Goal: Task Accomplishment & Management: Manage account settings

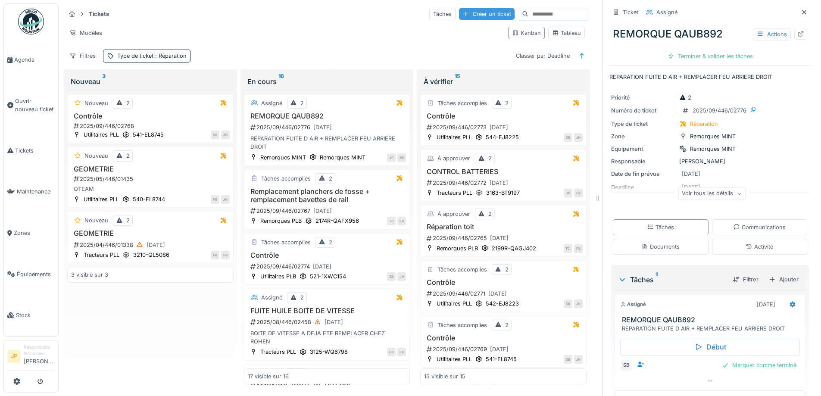
click at [472, 18] on div "Créer un ticket" at bounding box center [487, 14] width 56 height 12
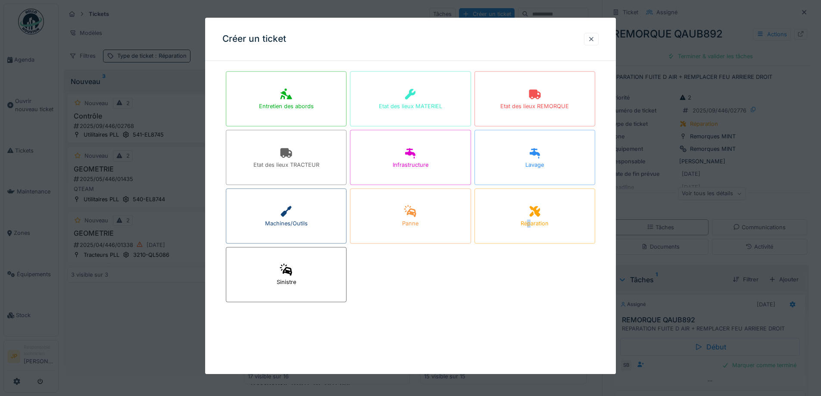
click at [532, 236] on div "Réparation" at bounding box center [535, 215] width 121 height 55
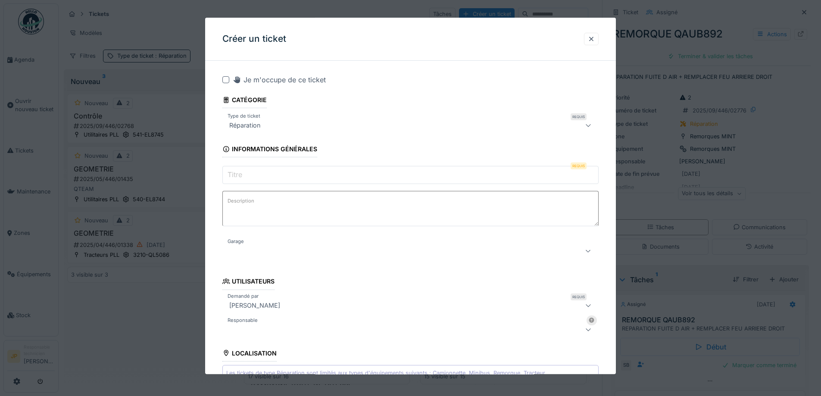
click at [226, 79] on div at bounding box center [225, 79] width 7 height 7
click at [252, 172] on input "Titre" at bounding box center [410, 175] width 376 height 18
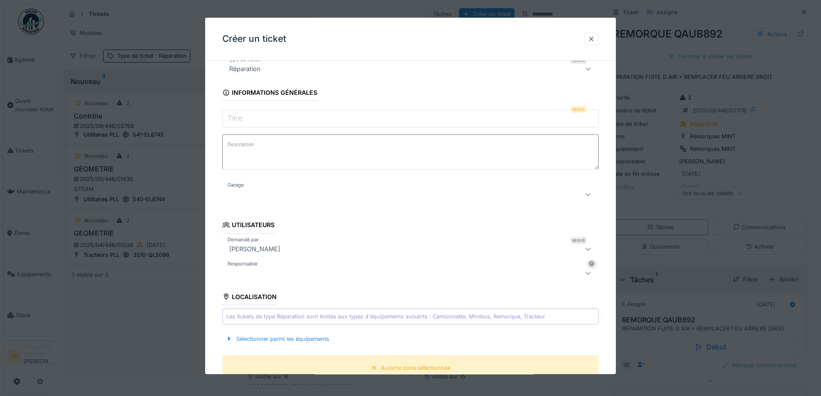
scroll to position [172, 0]
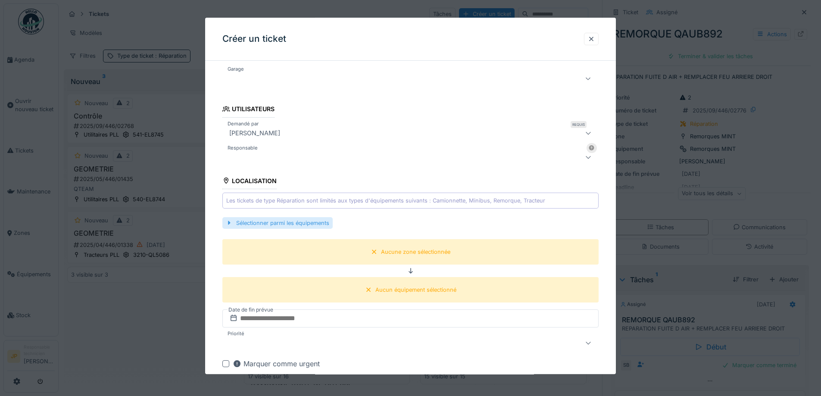
click at [306, 220] on div "Sélectionner parmi les équipements" at bounding box center [277, 223] width 110 height 12
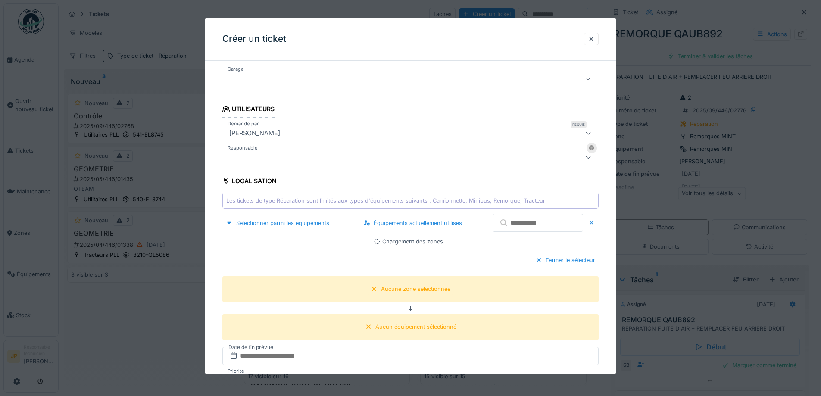
click at [519, 230] on input "text" at bounding box center [538, 223] width 91 height 18
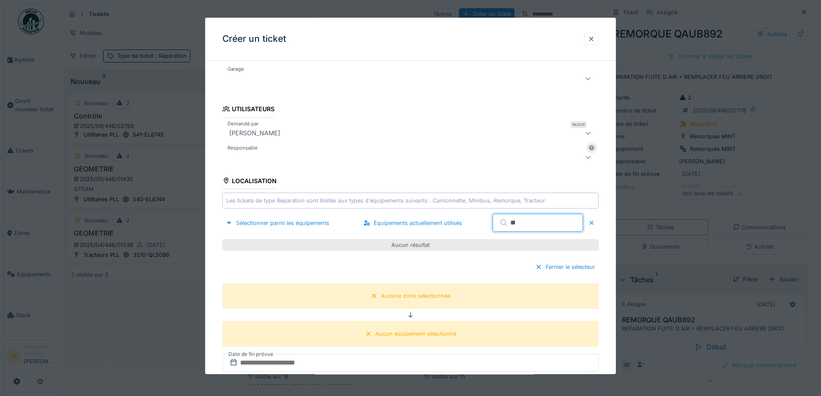
type input "*"
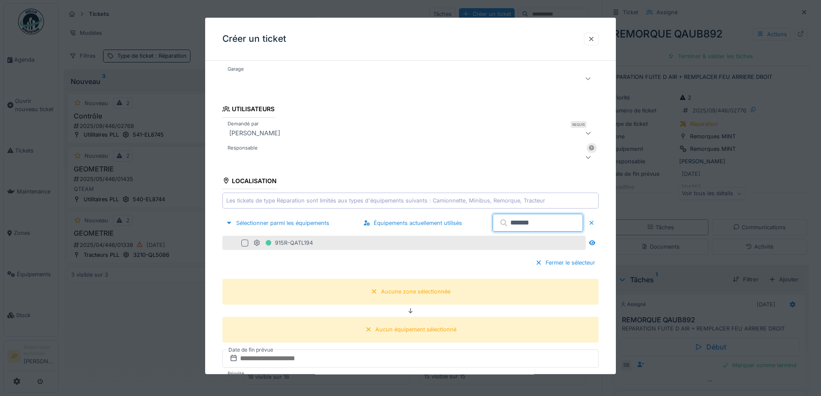
type input "*******"
click at [245, 245] on div at bounding box center [244, 243] width 7 height 7
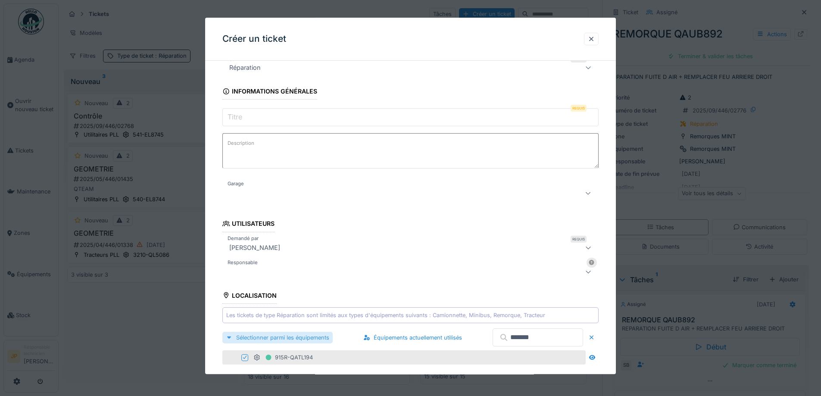
scroll to position [0, 0]
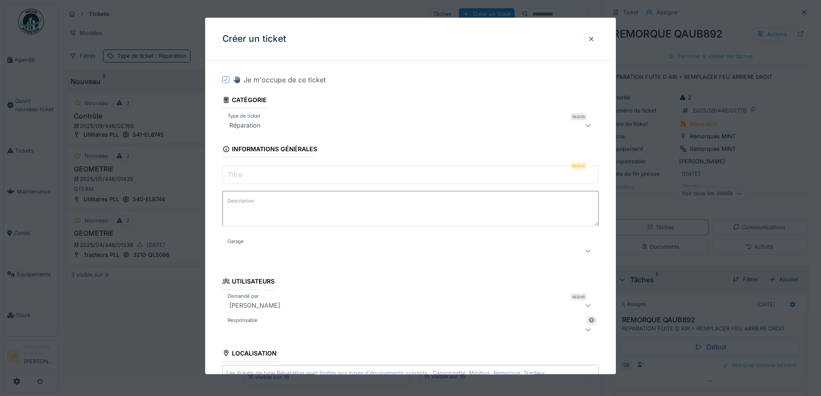
click at [259, 179] on input "Titre" at bounding box center [410, 175] width 376 height 18
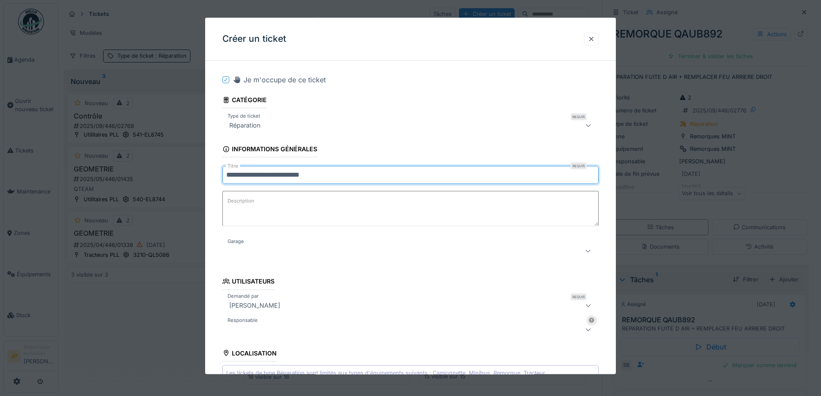
type input "**********"
click at [236, 251] on div at bounding box center [388, 251] width 325 height 10
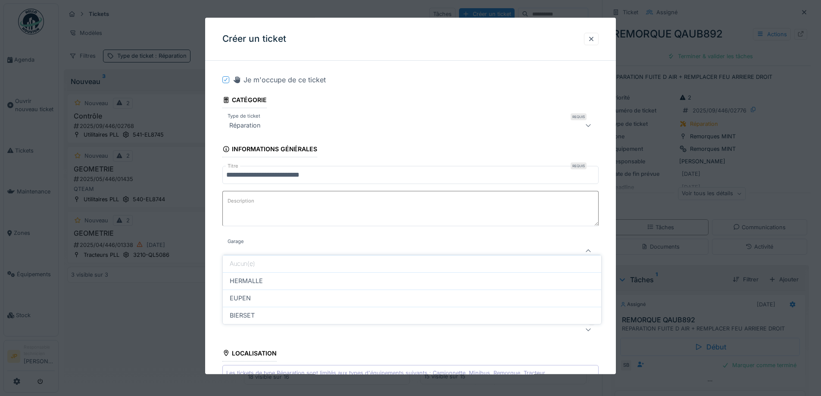
scroll to position [55, 0]
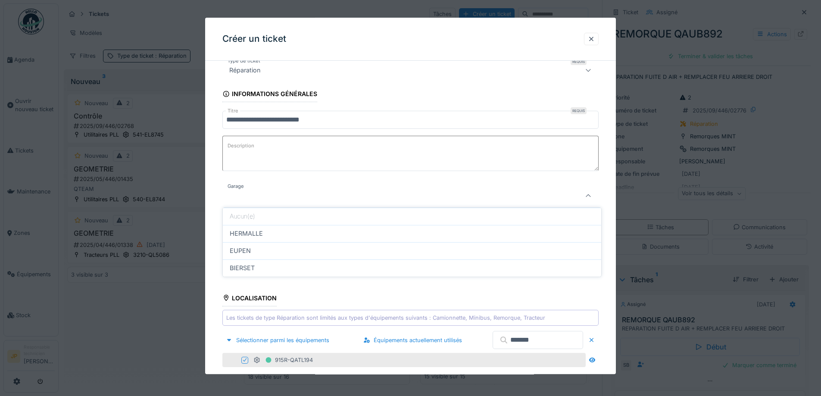
click at [249, 236] on span "HERMALLE" at bounding box center [246, 233] width 33 height 9
type input "********"
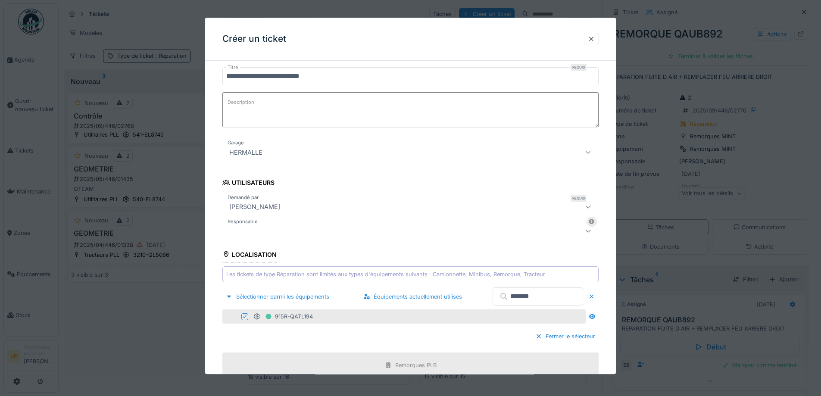
scroll to position [228, 0]
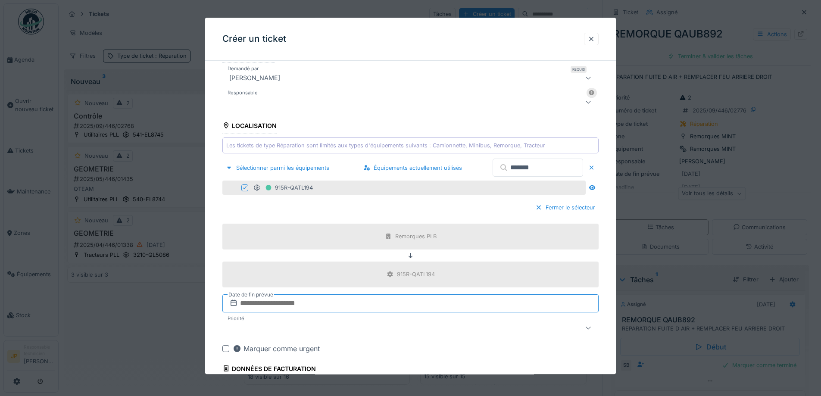
click at [277, 304] on input "text" at bounding box center [410, 303] width 376 height 18
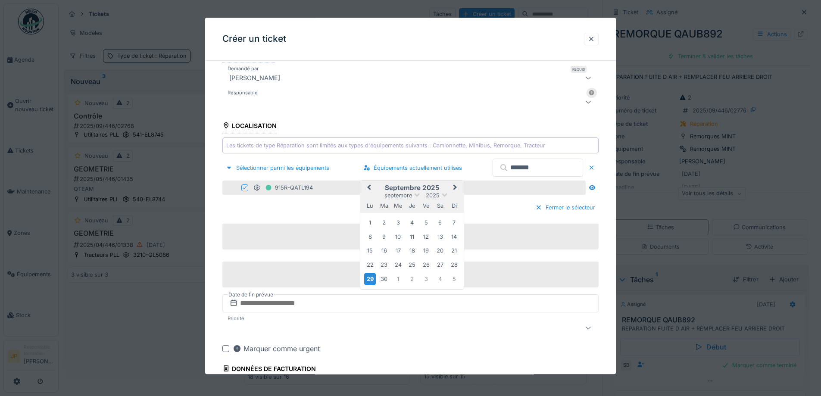
click at [370, 280] on div "29" at bounding box center [370, 279] width 12 height 13
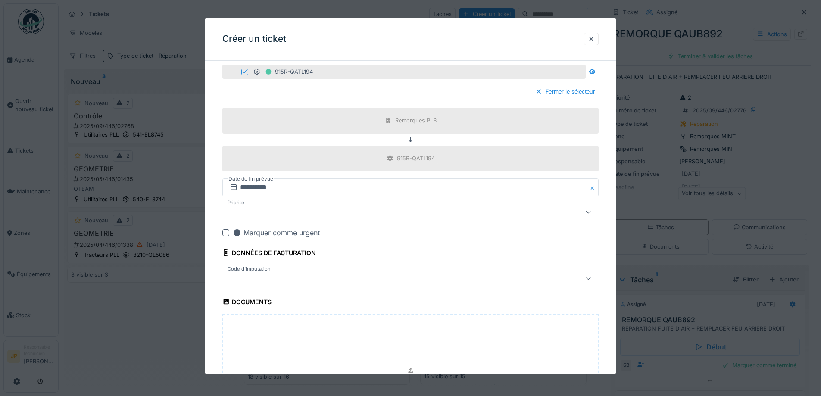
scroll to position [443, 0]
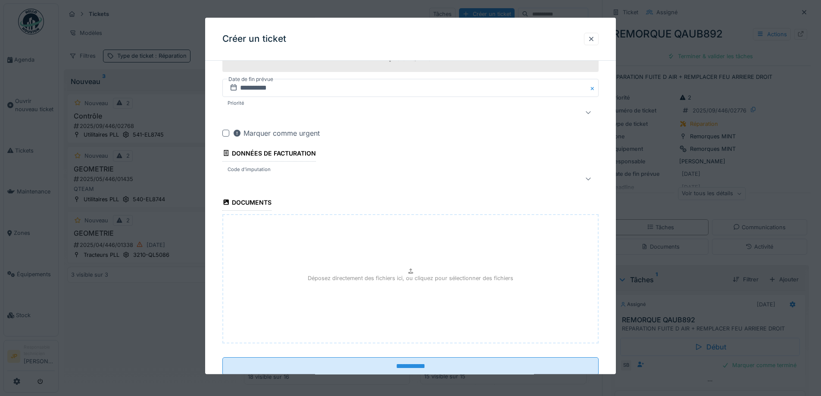
click at [262, 184] on div at bounding box center [388, 179] width 325 height 10
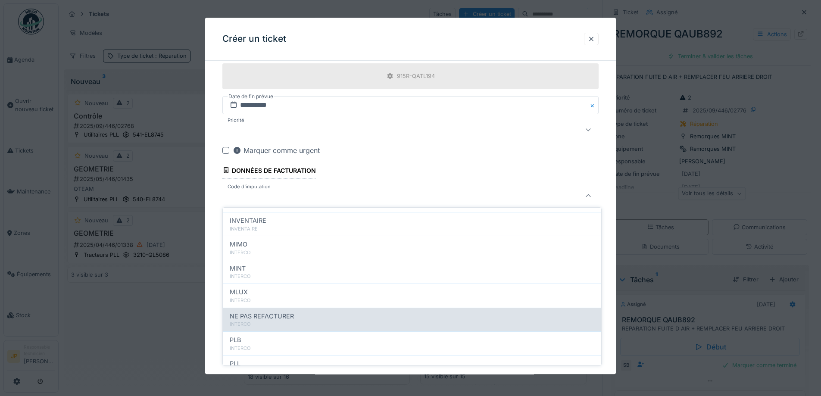
scroll to position [94, 0]
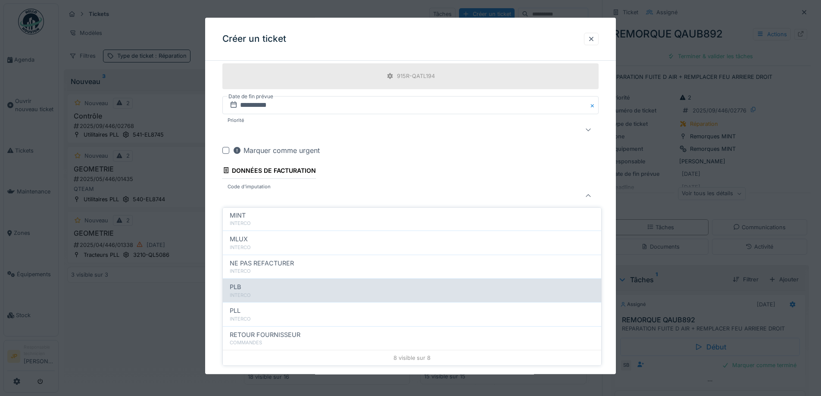
click at [283, 290] on div "PLB" at bounding box center [412, 286] width 365 height 9
type input "***"
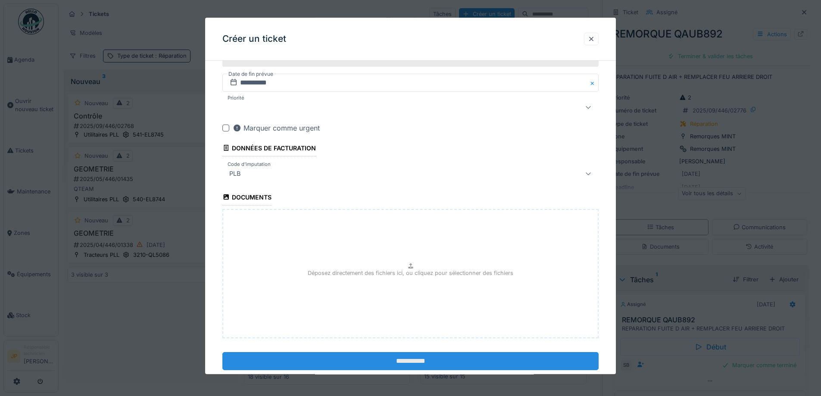
scroll to position [469, 0]
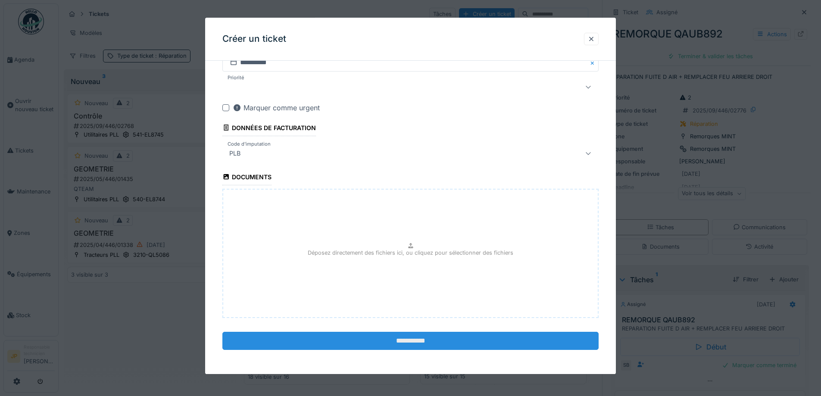
click at [418, 342] on input "**********" at bounding box center [410, 341] width 376 height 18
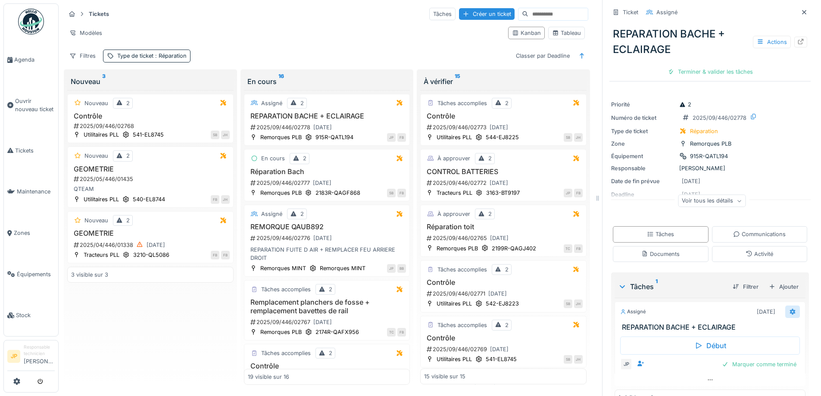
click at [789, 313] on icon at bounding box center [792, 312] width 7 height 6
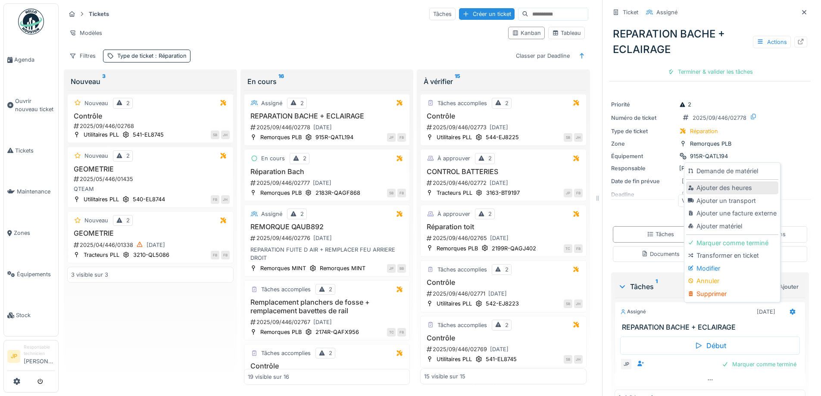
click at [722, 190] on div "Ajouter des heures" at bounding box center [732, 187] width 92 height 13
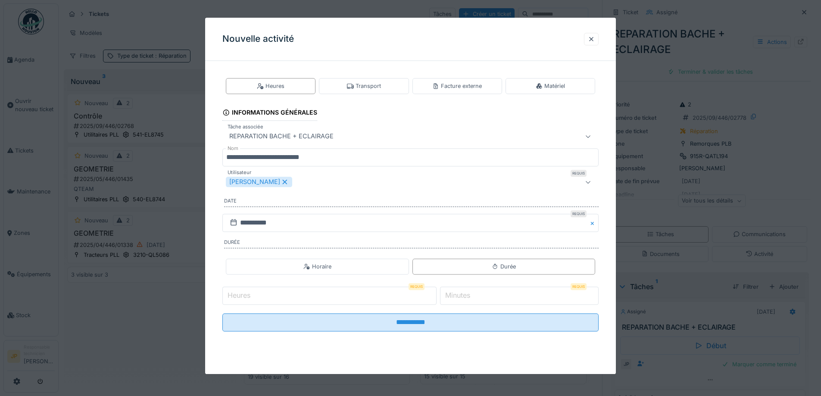
click at [322, 298] on input "Heures" at bounding box center [329, 296] width 214 height 18
type input "*"
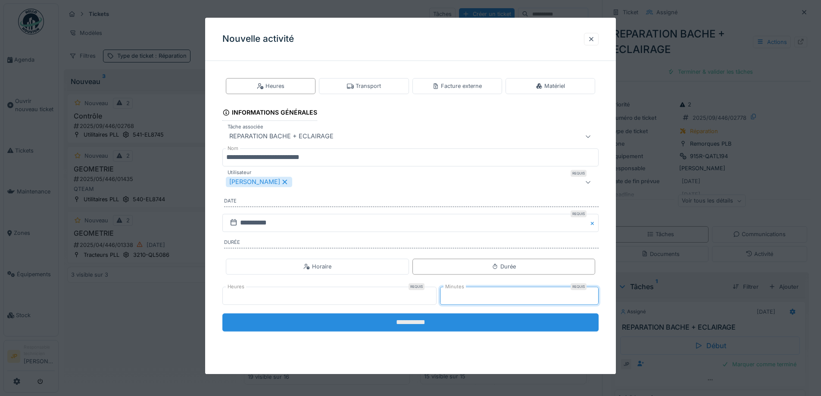
type input "*"
click at [400, 319] on input "**********" at bounding box center [410, 322] width 376 height 18
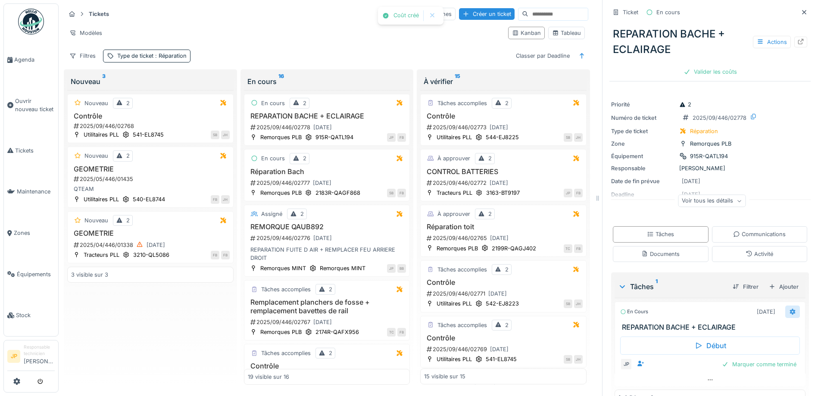
click at [789, 311] on icon at bounding box center [792, 312] width 7 height 6
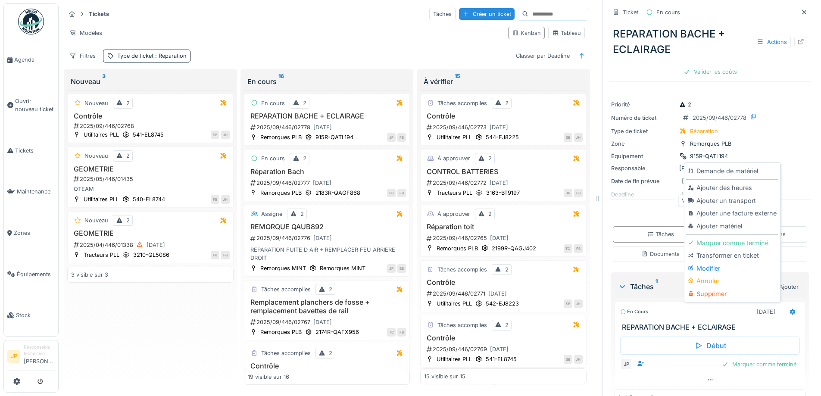
drag, startPoint x: 721, startPoint y: 222, endPoint x: 718, endPoint y: 226, distance: 4.9
click at [722, 222] on div "Ajouter matériel" at bounding box center [732, 226] width 92 height 13
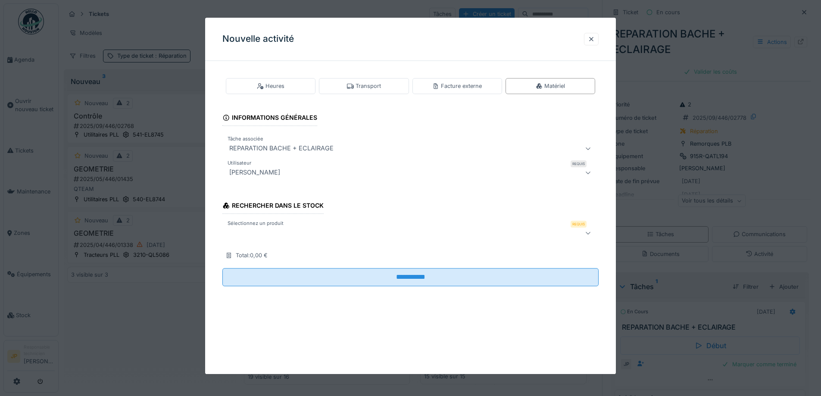
click at [326, 236] on div at bounding box center [388, 233] width 325 height 10
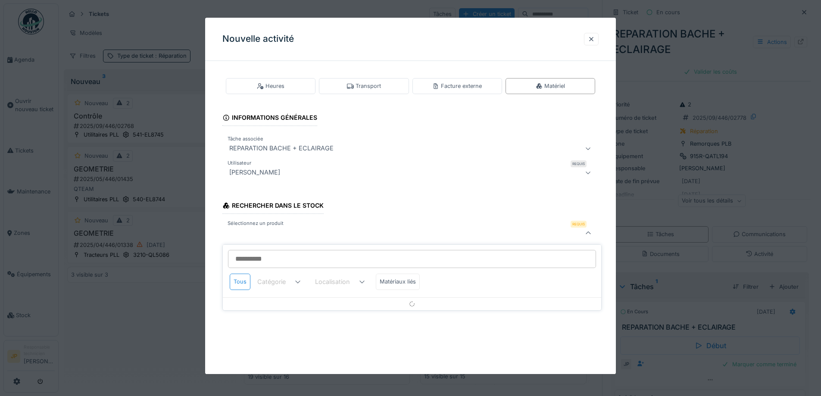
click at [277, 260] on input "Sélectionnez un produit" at bounding box center [412, 259] width 368 height 18
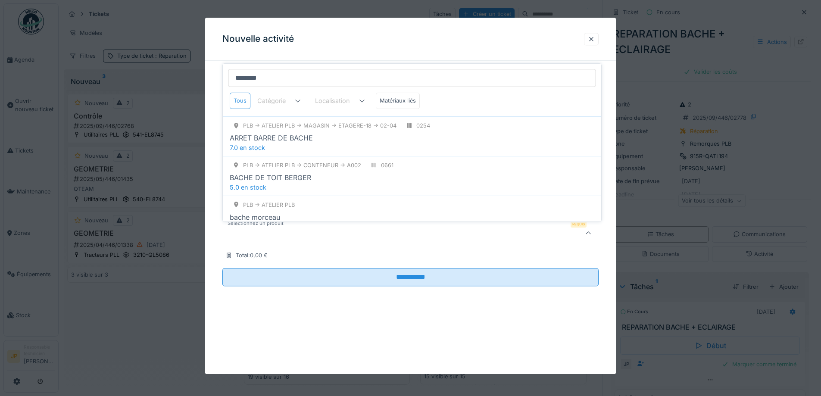
type input "*********"
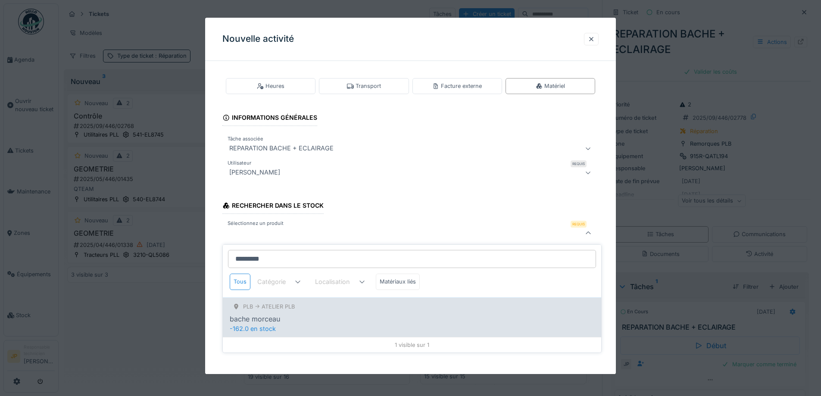
click at [328, 306] on div "PLB -> Atelier PLB" at bounding box center [412, 306] width 365 height 11
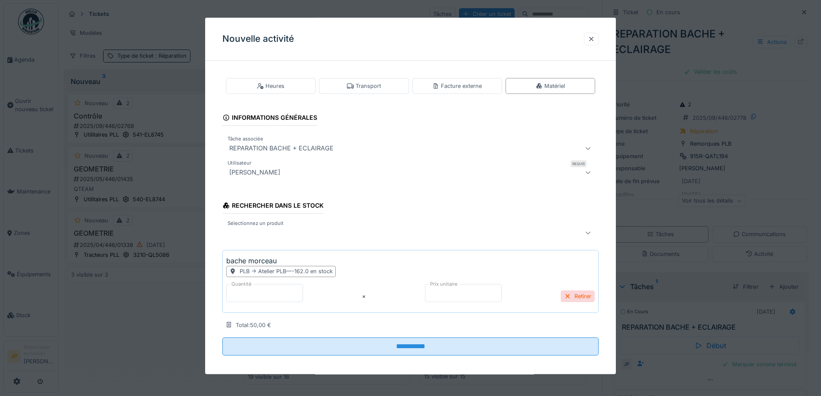
click at [285, 233] on div at bounding box center [388, 233] width 325 height 10
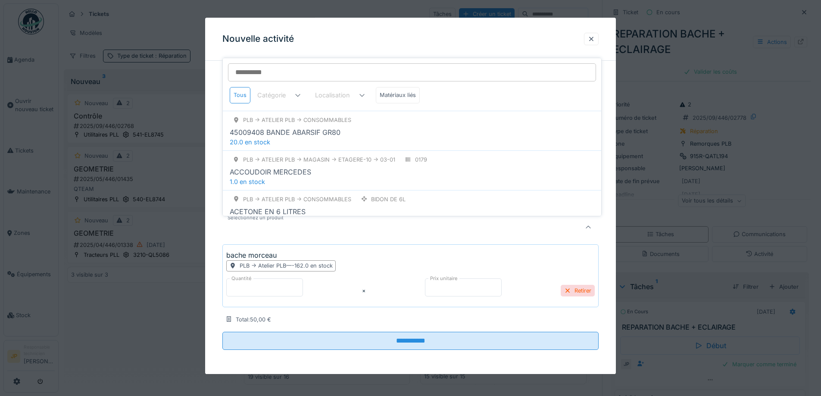
click at [276, 72] on input "Sélectionnez un produit" at bounding box center [412, 72] width 368 height 18
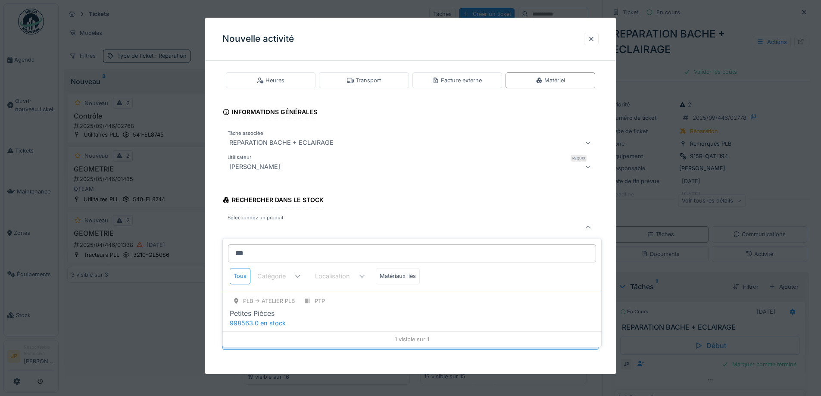
type input "***"
click at [317, 306] on div "PTP" at bounding box center [314, 301] width 27 height 11
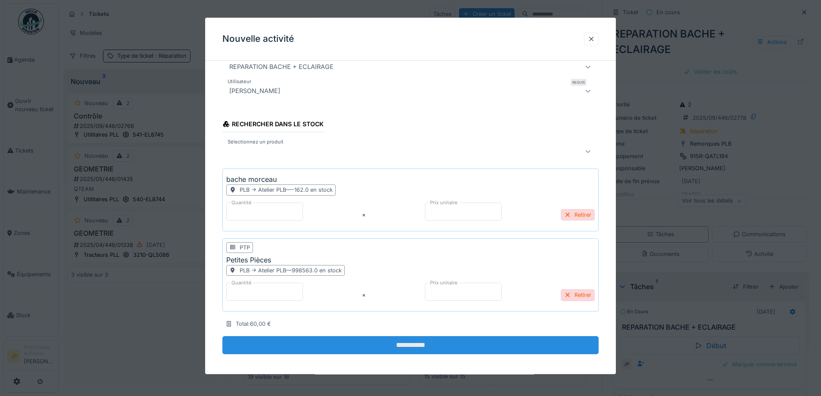
scroll to position [86, 0]
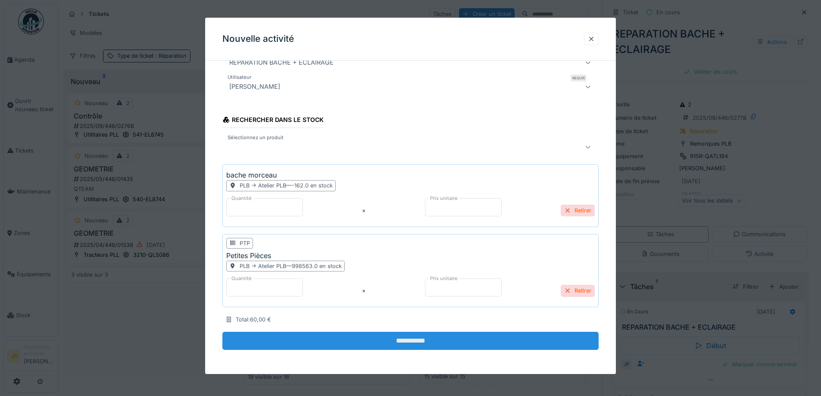
click at [413, 345] on input "**********" at bounding box center [410, 341] width 376 height 18
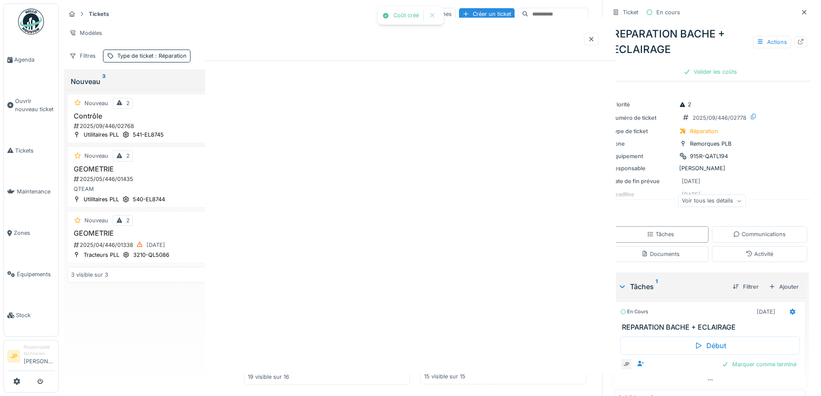
scroll to position [0, 0]
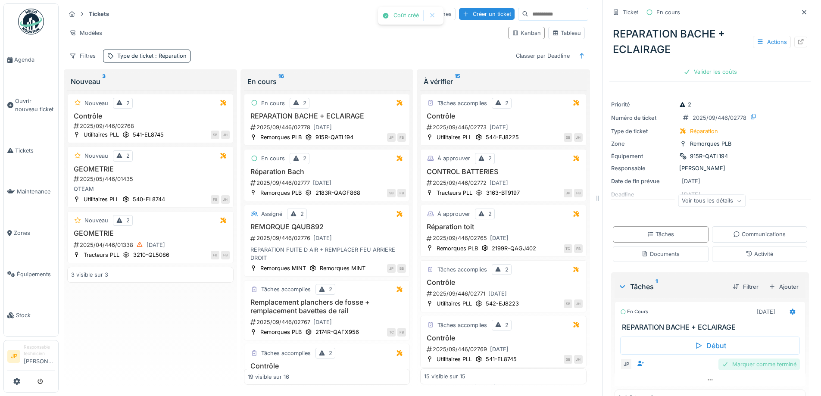
click at [742, 368] on div "Marquer comme terminé" at bounding box center [759, 365] width 81 height 12
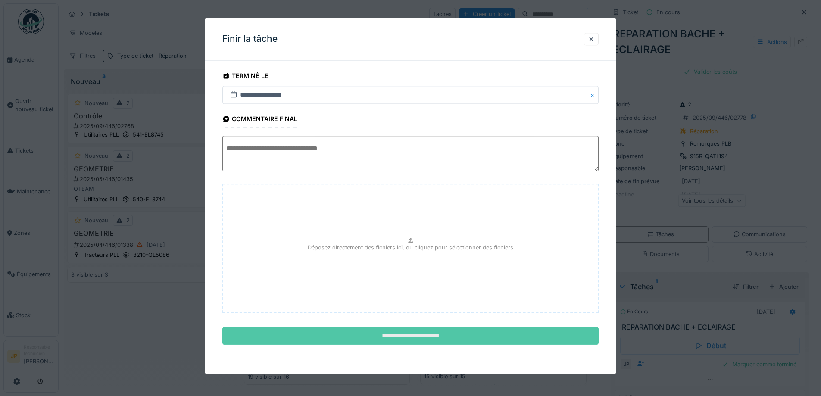
click at [406, 338] on input "**********" at bounding box center [410, 336] width 376 height 18
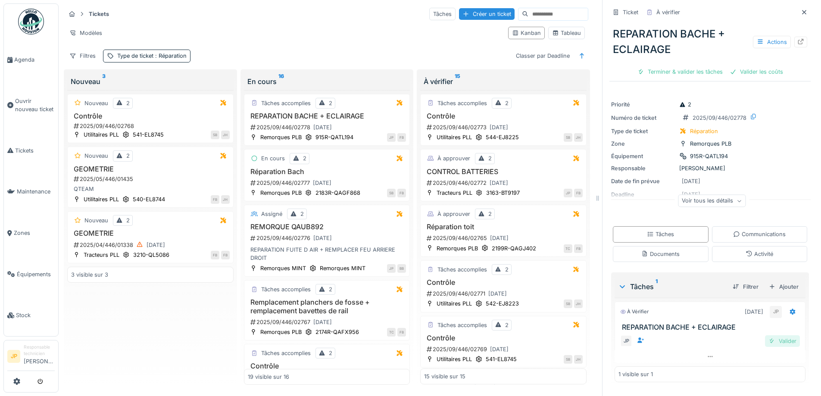
click at [772, 346] on div "Valider" at bounding box center [782, 341] width 35 height 12
click at [688, 72] on div "Valider les coûts" at bounding box center [710, 72] width 60 height 12
click at [703, 70] on div "Envoyer pour approbation" at bounding box center [710, 72] width 87 height 12
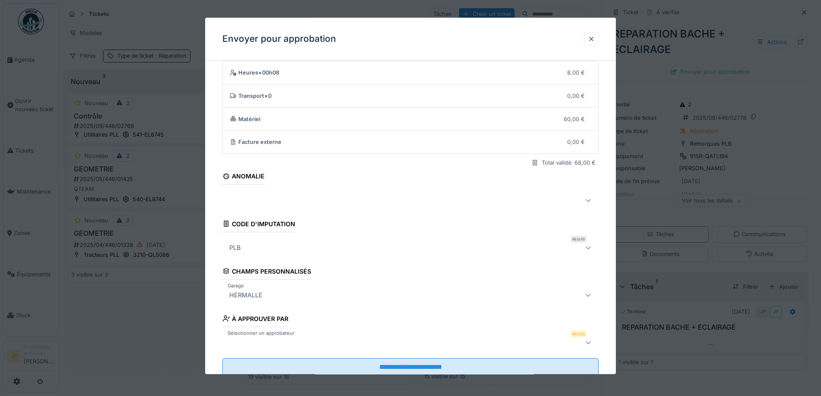
scroll to position [53, 0]
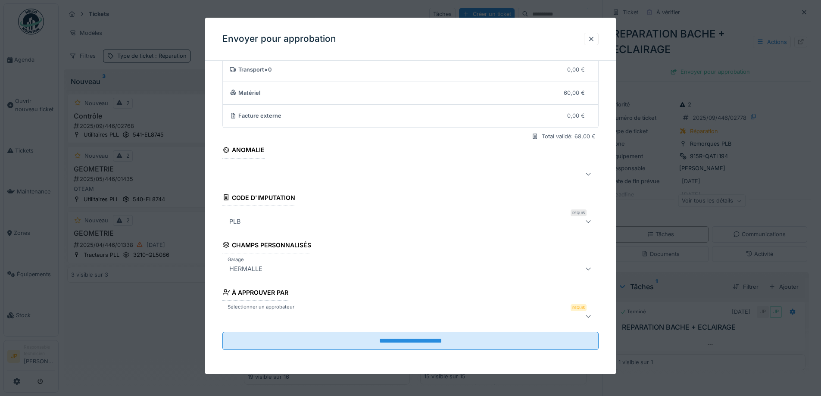
click at [280, 315] on div at bounding box center [388, 316] width 325 height 10
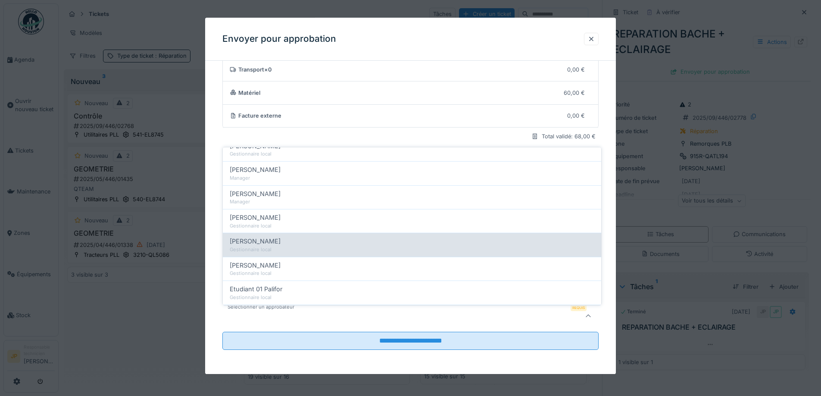
scroll to position [172, 0]
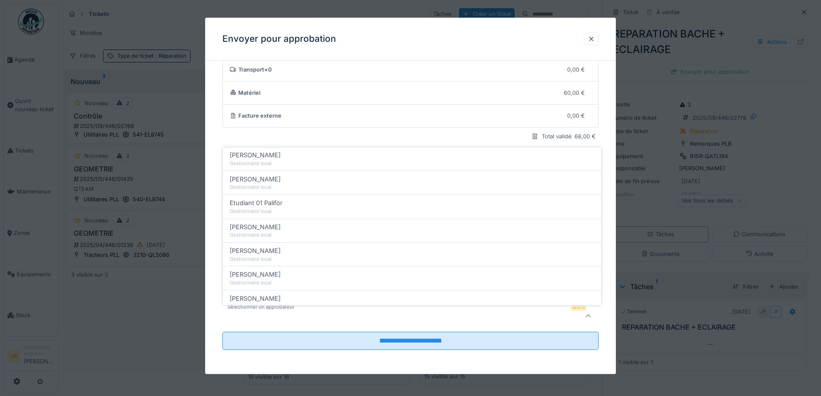
click at [297, 235] on div "Gestionnaire local" at bounding box center [412, 234] width 365 height 7
type input "*****"
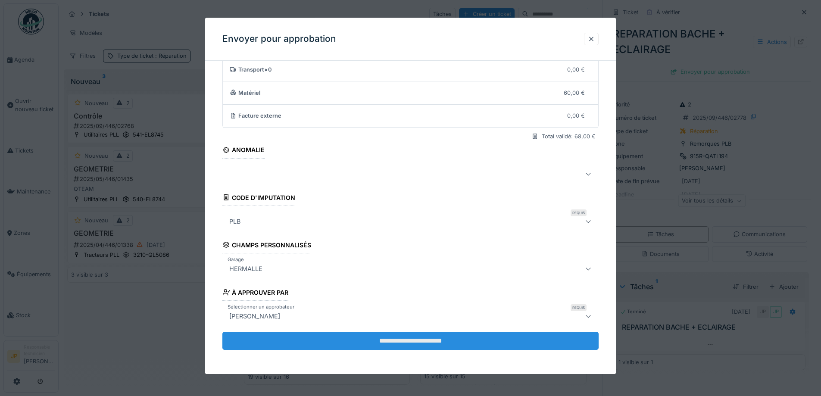
click at [413, 343] on input "**********" at bounding box center [410, 341] width 376 height 18
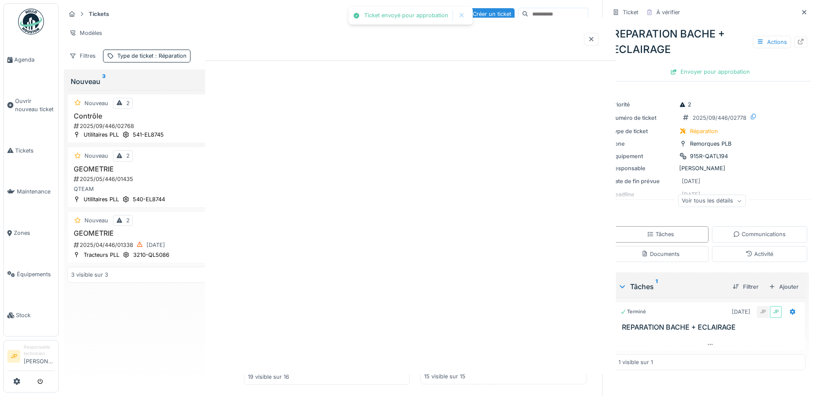
scroll to position [0, 0]
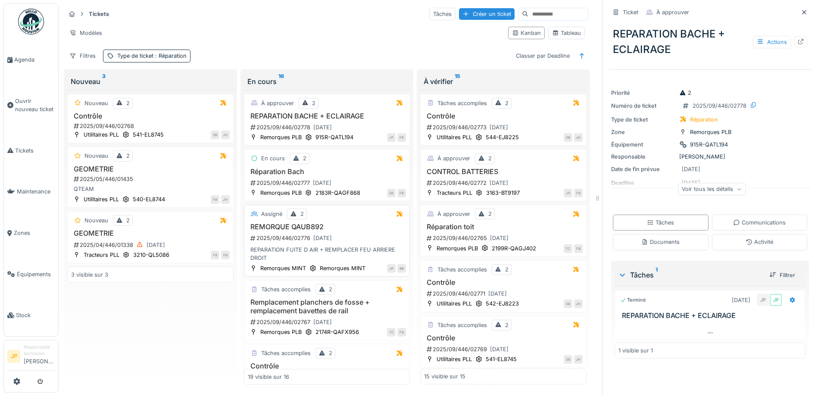
click at [300, 225] on h3 "REMORQUE QAUB892" at bounding box center [327, 227] width 159 height 8
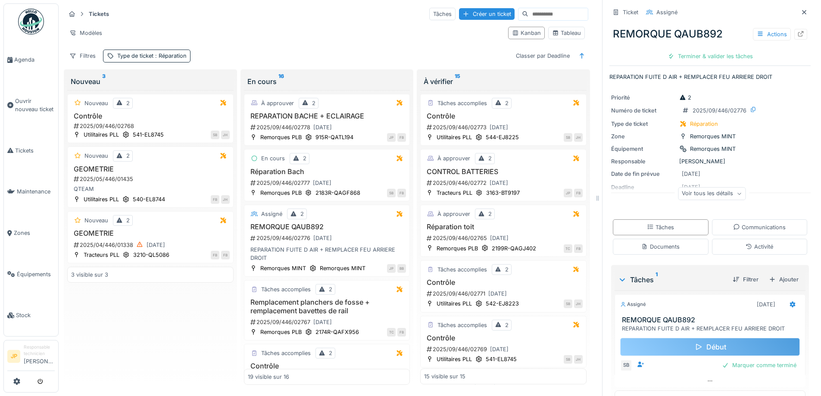
click at [700, 344] on div "Début" at bounding box center [710, 347] width 180 height 18
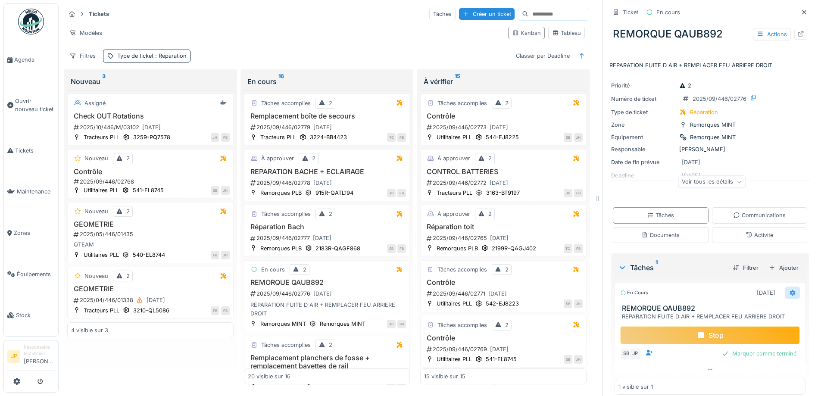
click at [789, 290] on div at bounding box center [792, 293] width 7 height 8
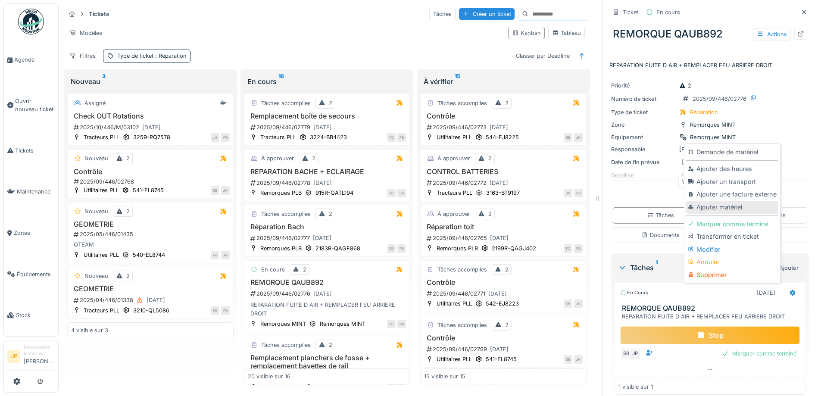
click at [717, 209] on div "Ajouter matériel" at bounding box center [732, 207] width 92 height 13
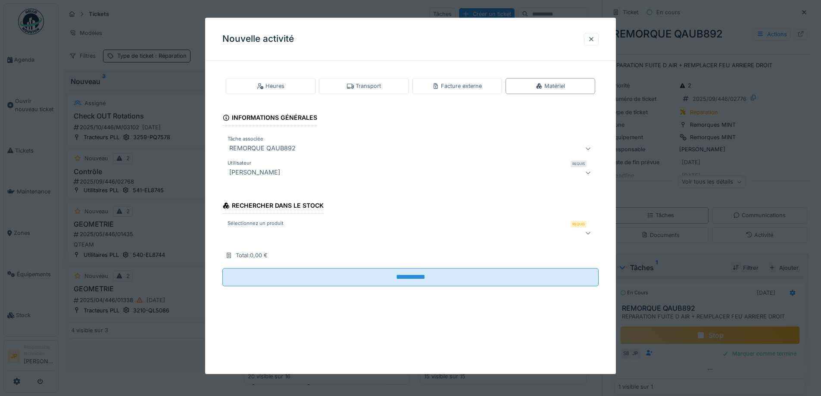
click at [290, 228] on div at bounding box center [410, 233] width 376 height 17
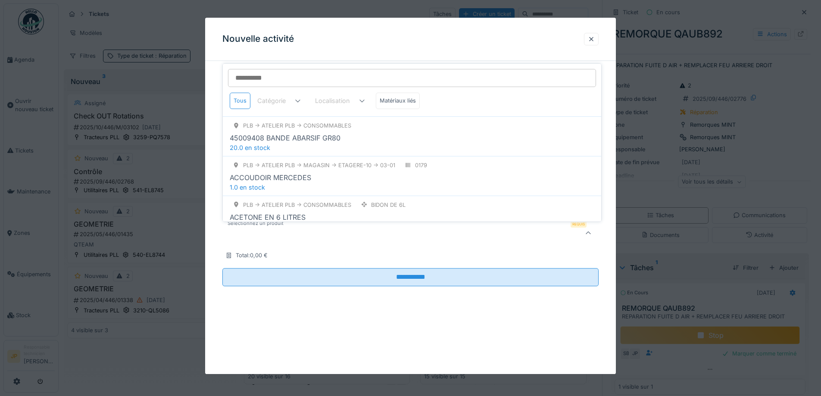
click at [278, 254] on div "Rechercher dans le stock Sélectionnez un produit Requis Total : 0,00 €" at bounding box center [410, 227] width 376 height 69
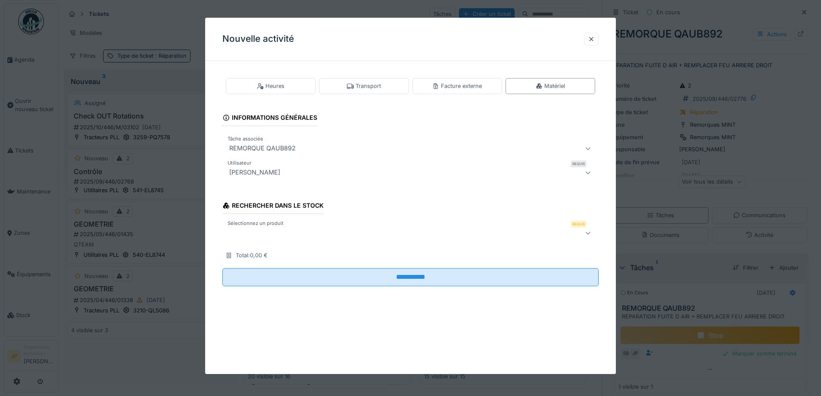
click at [286, 227] on div at bounding box center [410, 233] width 376 height 17
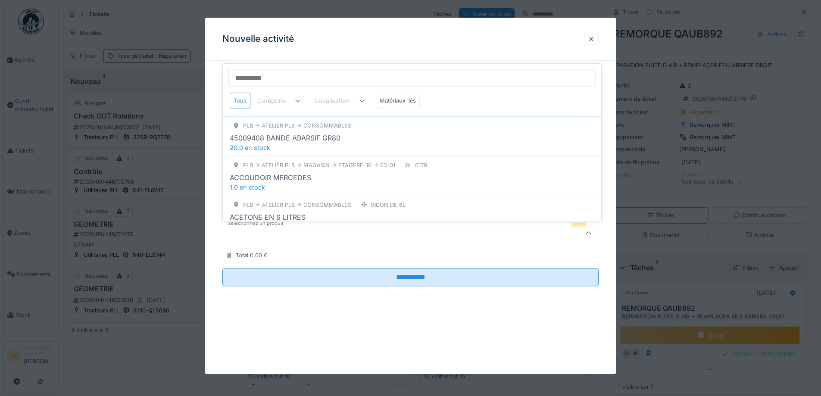
click at [284, 83] on input "Sélectionnez un produit" at bounding box center [412, 78] width 368 height 18
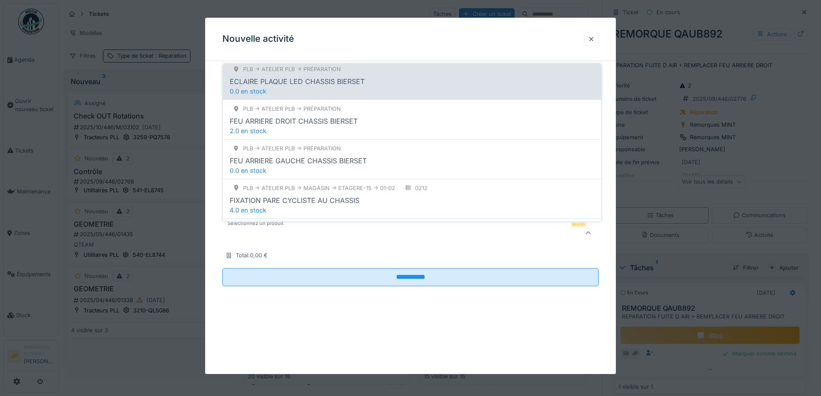
scroll to position [216, 0]
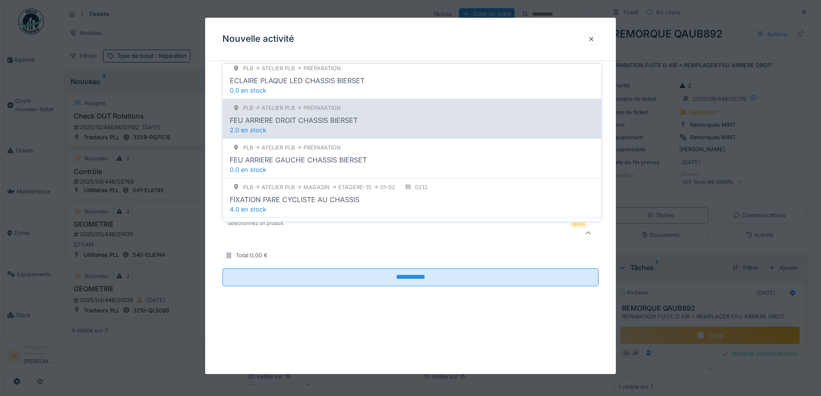
type input "******"
click at [381, 126] on div "PLB -> Atelier PLB -> Préparation FEU ARRIERE DROIT CHASSIS BIERSET 2.0 en stock" at bounding box center [412, 119] width 378 height 40
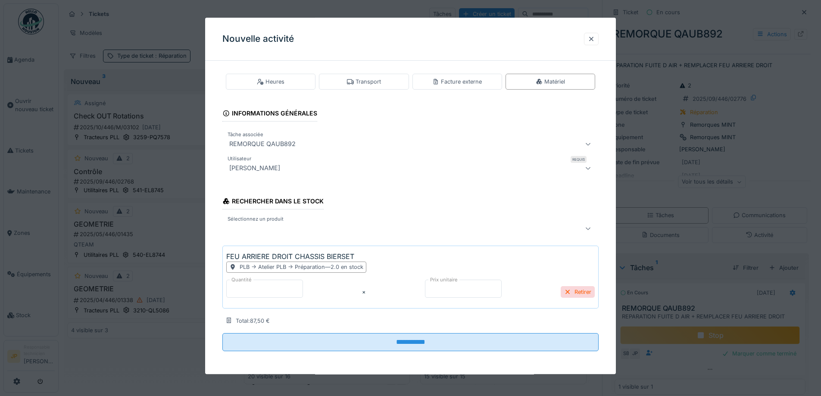
scroll to position [6, 0]
click at [308, 233] on div at bounding box center [410, 227] width 376 height 17
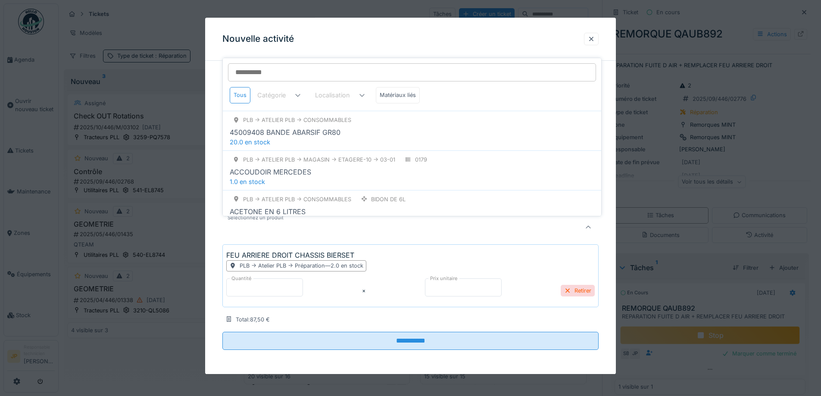
click at [269, 79] on input "Sélectionnez un produit" at bounding box center [412, 72] width 368 height 18
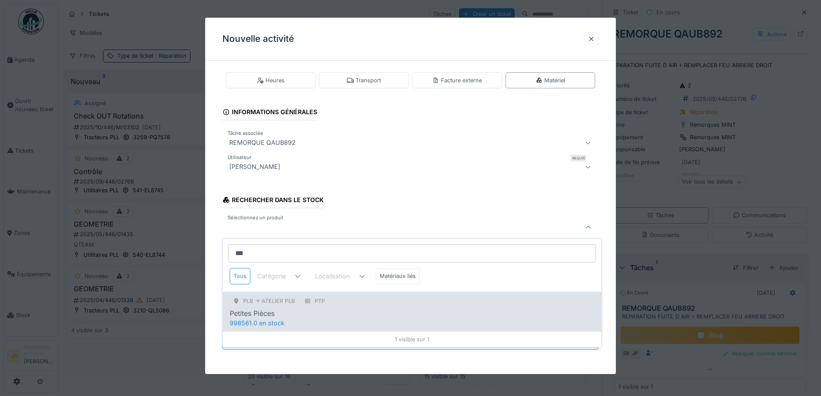
type input "***"
click at [335, 308] on div "PLB -> Atelier PLB PTP Petites Pièces" at bounding box center [412, 307] width 365 height 23
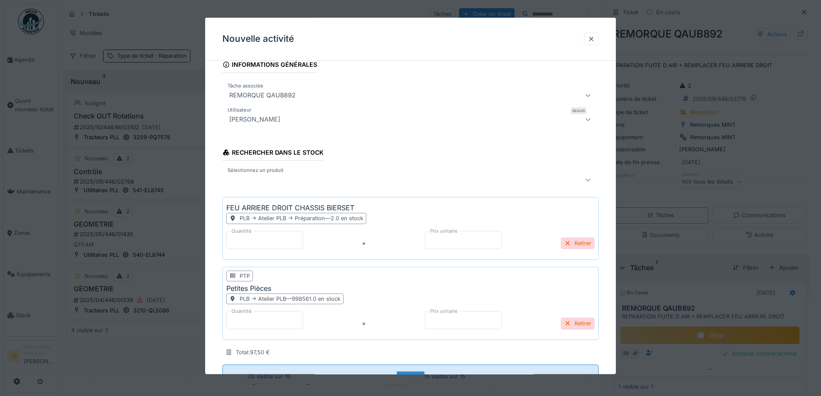
scroll to position [86, 0]
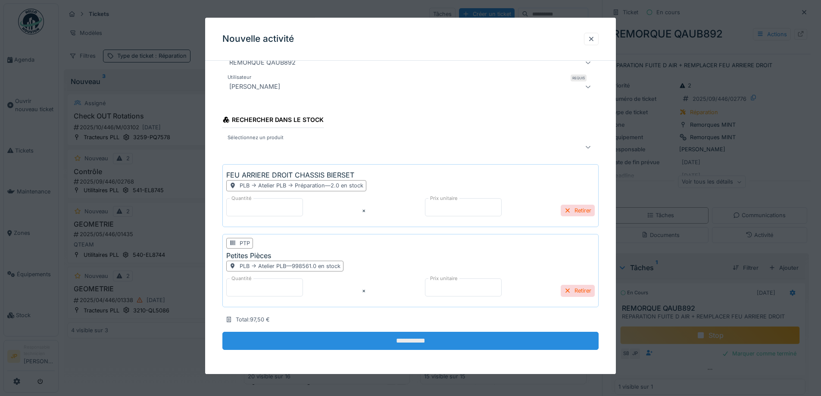
click at [390, 342] on input "**********" at bounding box center [410, 341] width 376 height 18
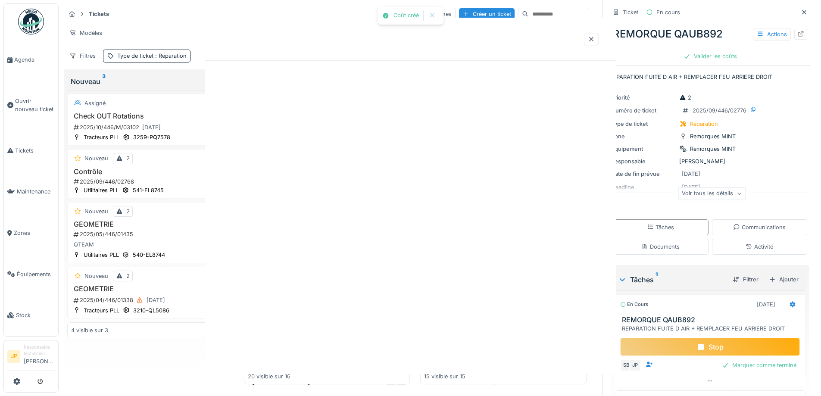
scroll to position [0, 0]
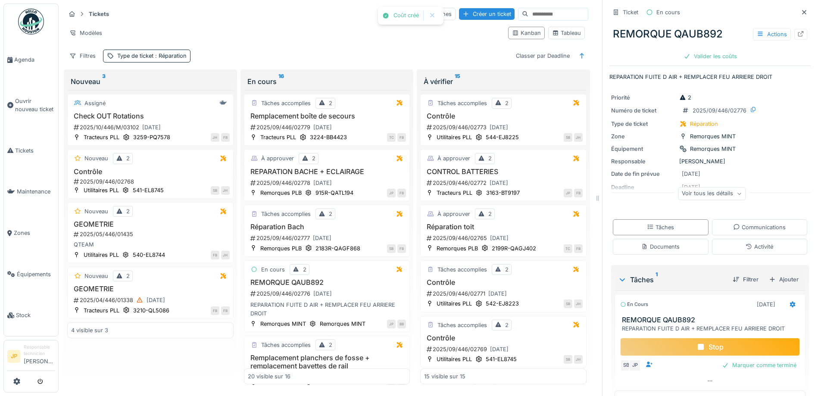
click at [698, 350] on icon at bounding box center [701, 347] width 6 height 6
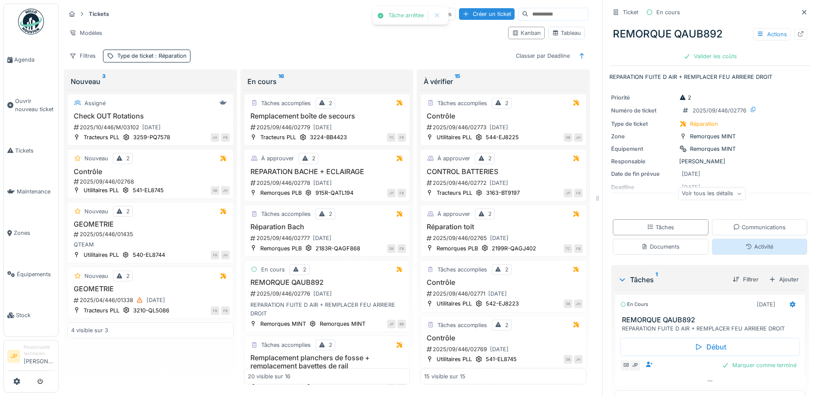
click at [748, 246] on div "Activité" at bounding box center [760, 247] width 28 height 8
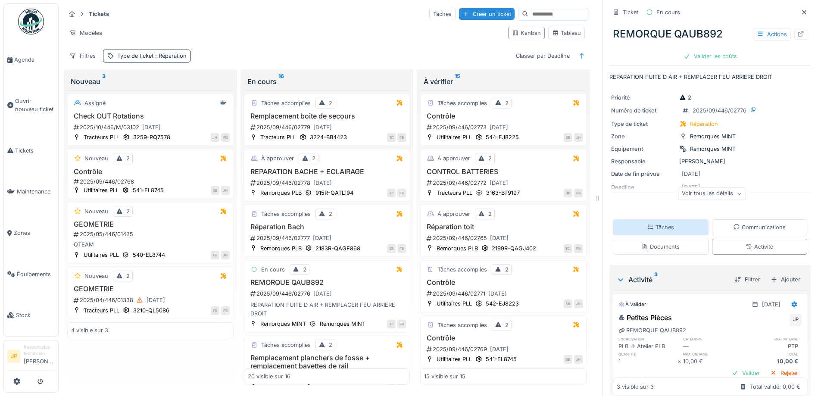
click at [673, 219] on div "Tâches" at bounding box center [661, 227] width 96 height 16
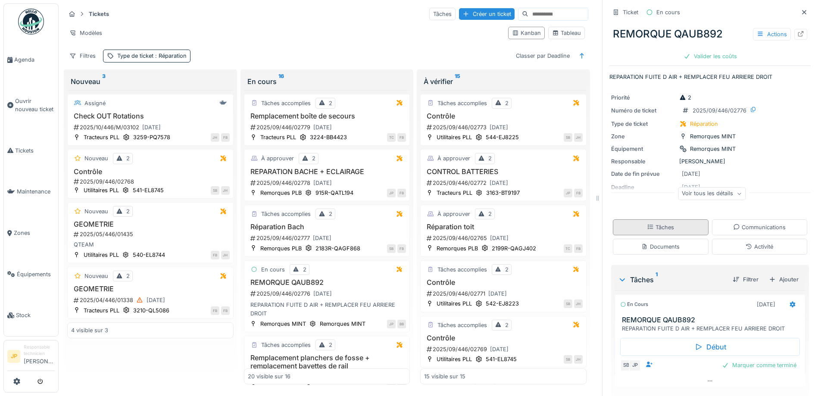
scroll to position [35, 0]
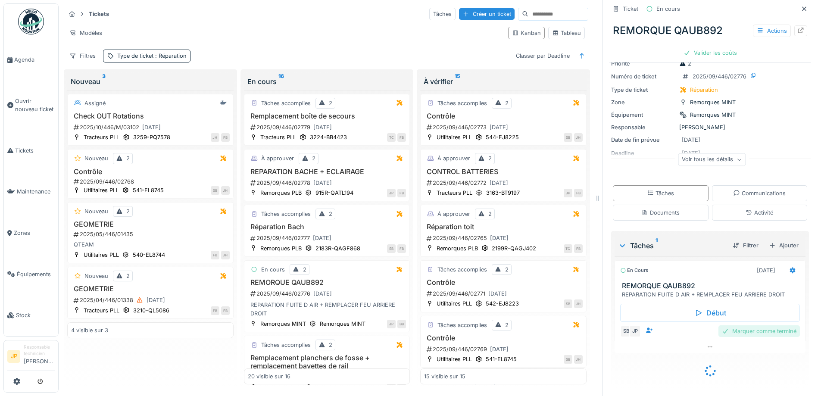
click at [758, 325] on div "Marquer comme terminé" at bounding box center [759, 331] width 81 height 12
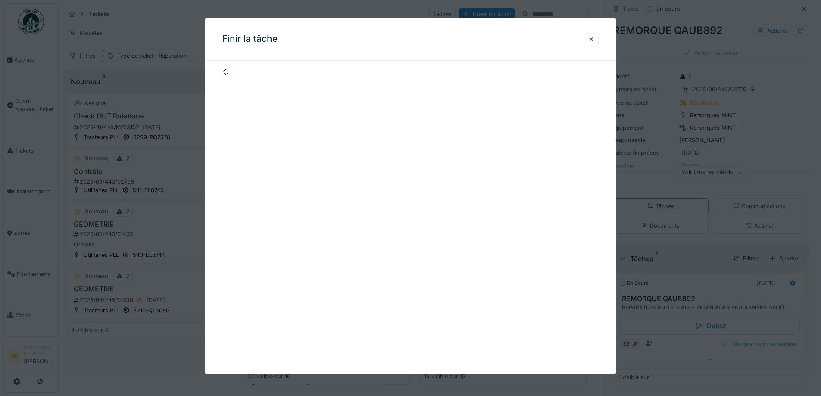
scroll to position [22, 0]
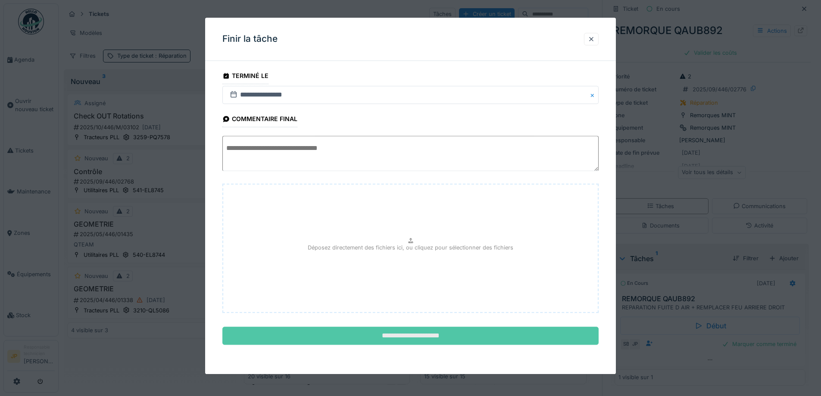
click at [418, 338] on input "**********" at bounding box center [410, 336] width 376 height 18
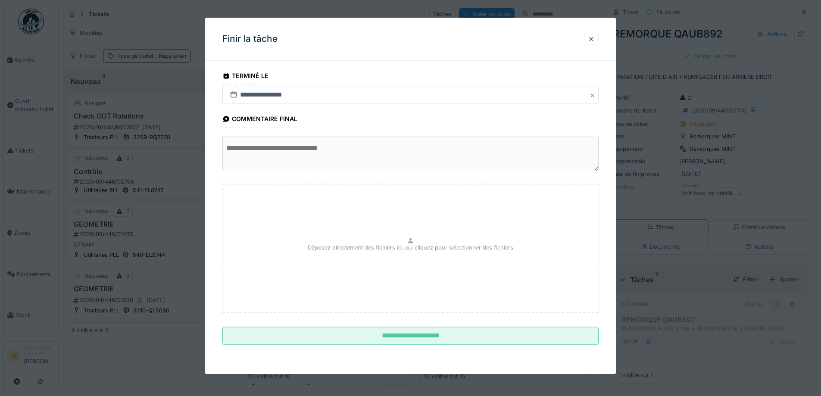
scroll to position [0, 0]
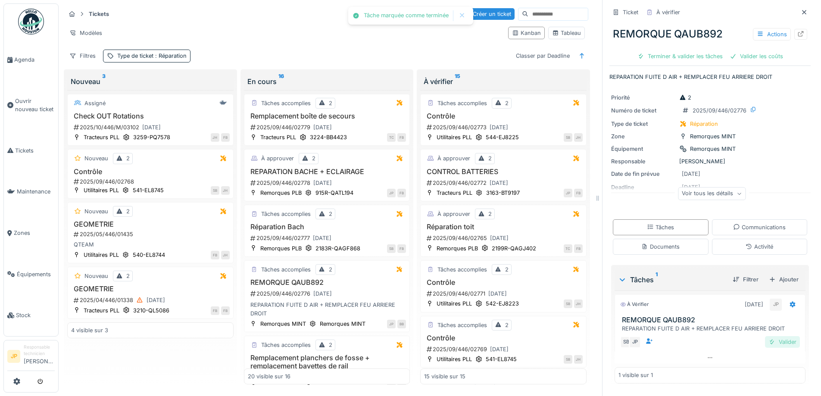
click at [769, 336] on div "Valider" at bounding box center [782, 342] width 35 height 12
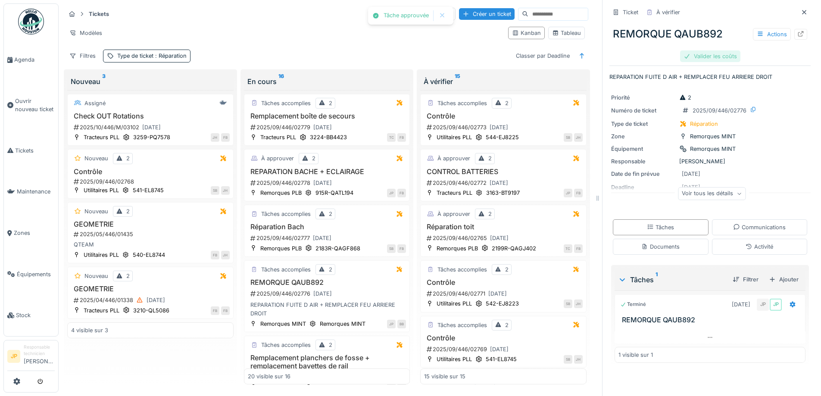
click at [710, 51] on div "Valider les coûts" at bounding box center [710, 56] width 60 height 12
click at [706, 51] on div "Envoyer pour approbation" at bounding box center [710, 56] width 87 height 12
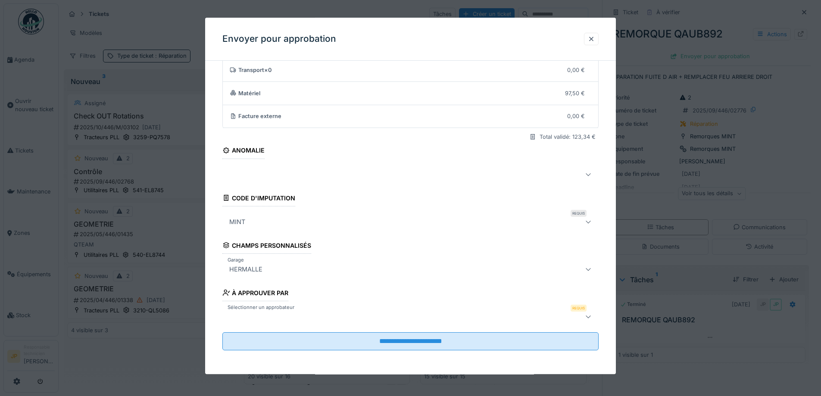
scroll to position [53, 0]
click at [280, 323] on div at bounding box center [410, 316] width 376 height 17
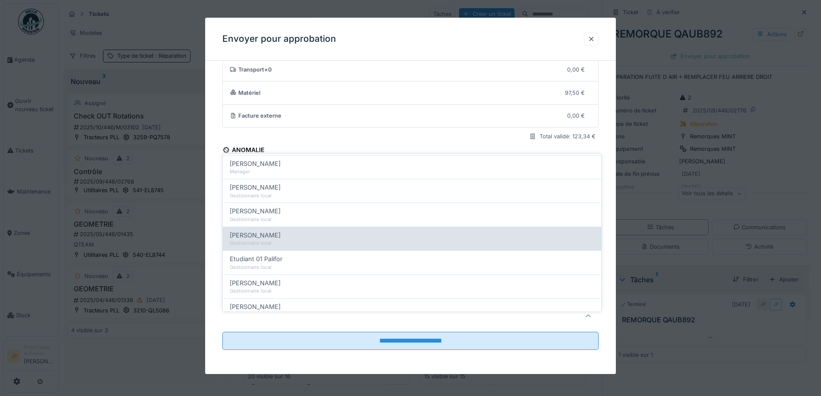
scroll to position [172, 0]
click at [283, 238] on div "Gestionnaire local" at bounding box center [412, 241] width 365 height 7
type input "*****"
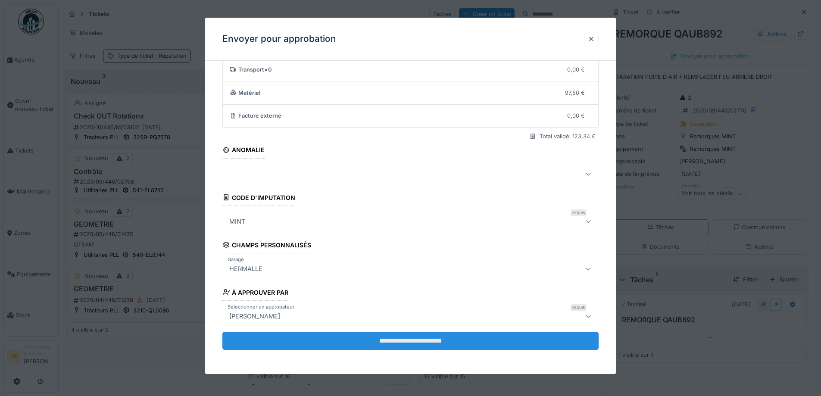
click at [397, 334] on input "**********" at bounding box center [410, 341] width 376 height 18
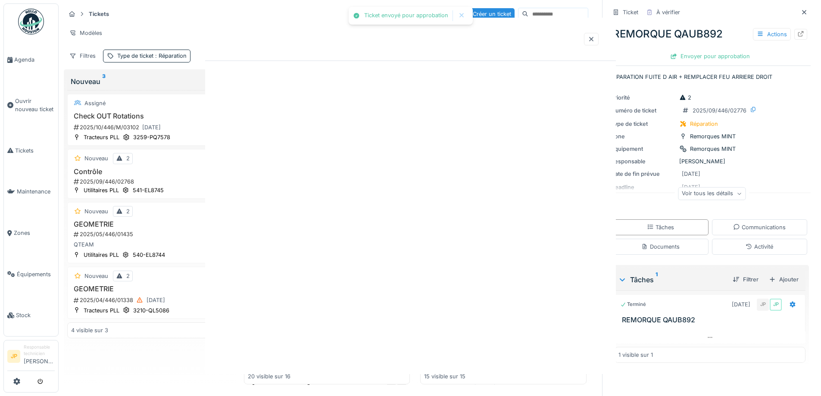
scroll to position [0, 0]
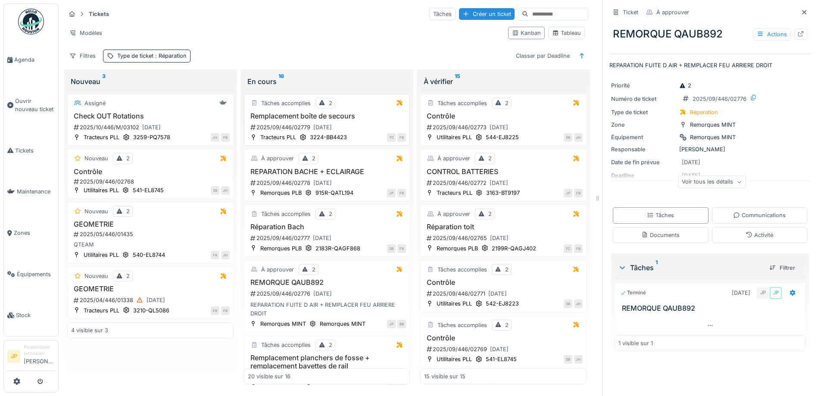
click at [315, 112] on h3 "Remplacement boîte de secours" at bounding box center [327, 116] width 159 height 8
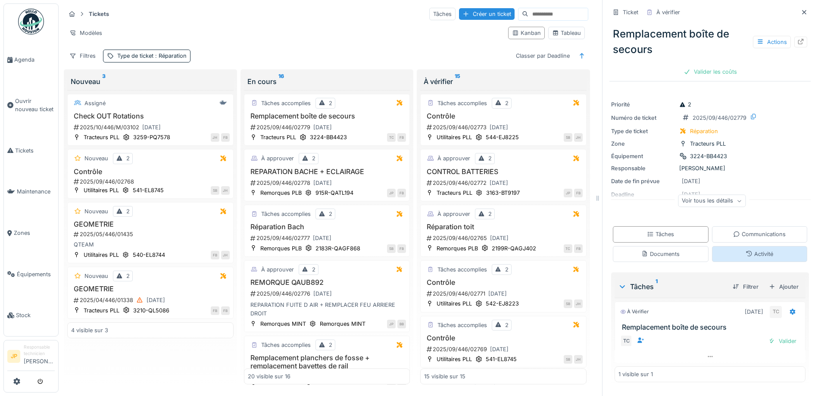
click at [746, 251] on icon at bounding box center [749, 254] width 7 height 6
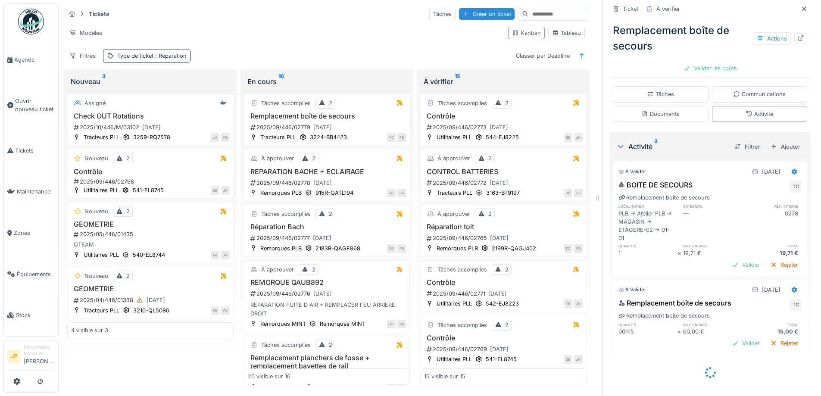
scroll to position [143, 0]
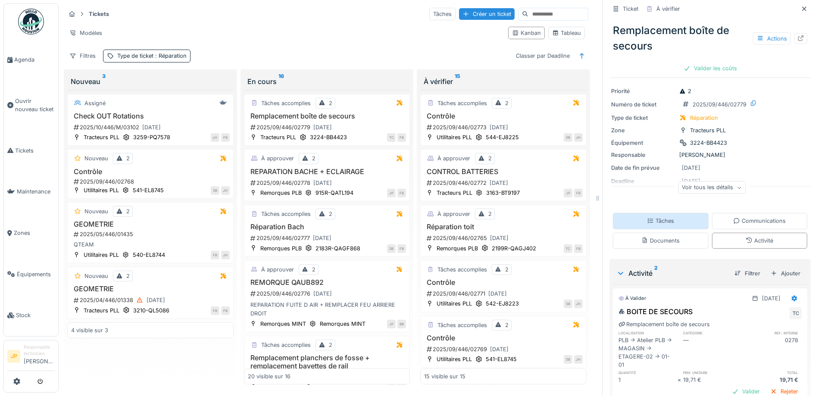
click at [653, 222] on div "Tâches" at bounding box center [661, 221] width 96 height 16
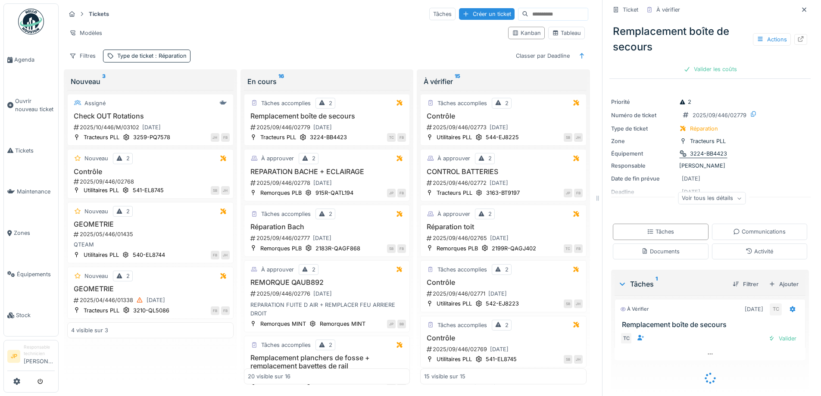
scroll to position [0, 0]
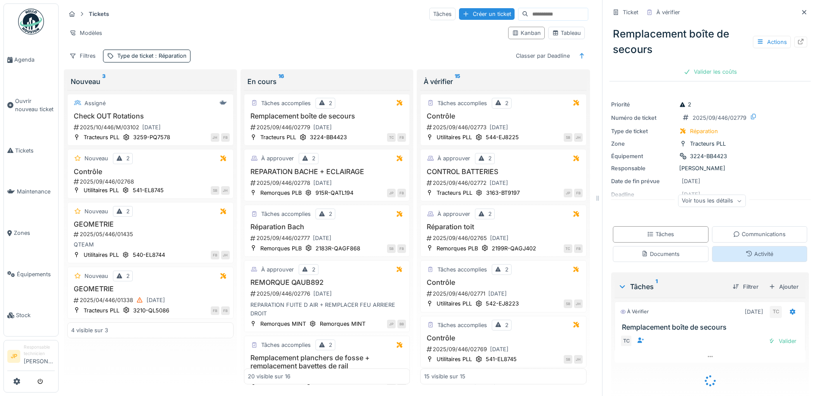
click at [746, 251] on icon at bounding box center [749, 254] width 7 height 6
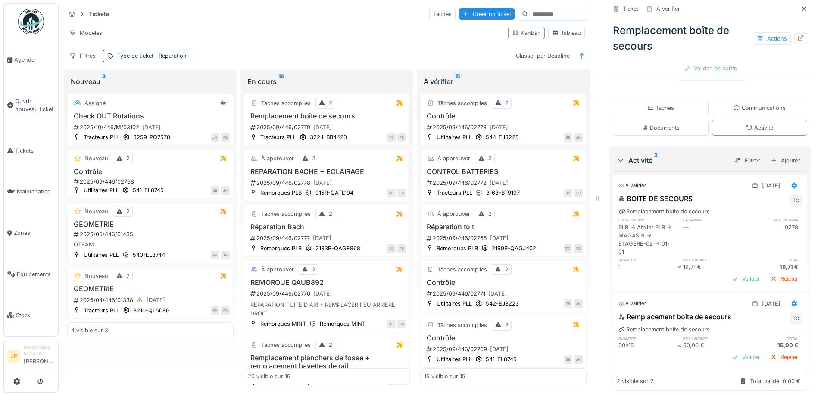
scroll to position [132, 0]
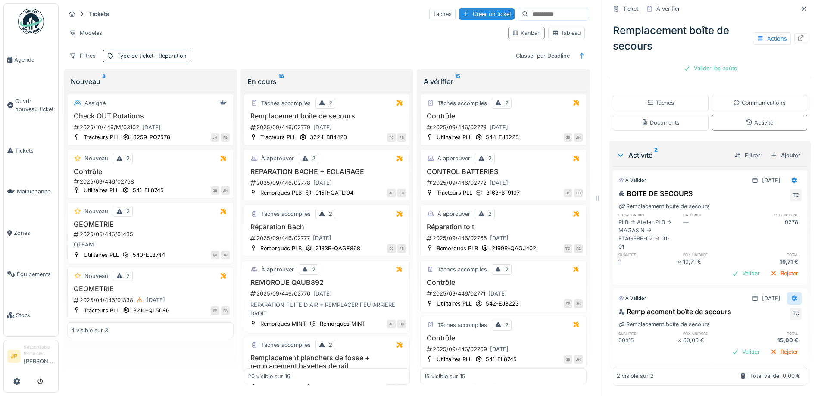
click at [787, 292] on div at bounding box center [794, 298] width 15 height 13
click at [755, 327] on div "Supprimer" at bounding box center [759, 331] width 42 height 13
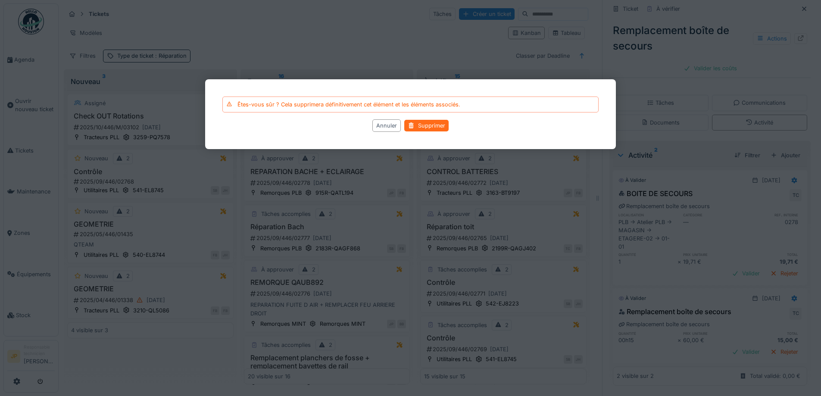
click at [435, 130] on div "Supprimer" at bounding box center [426, 126] width 44 height 12
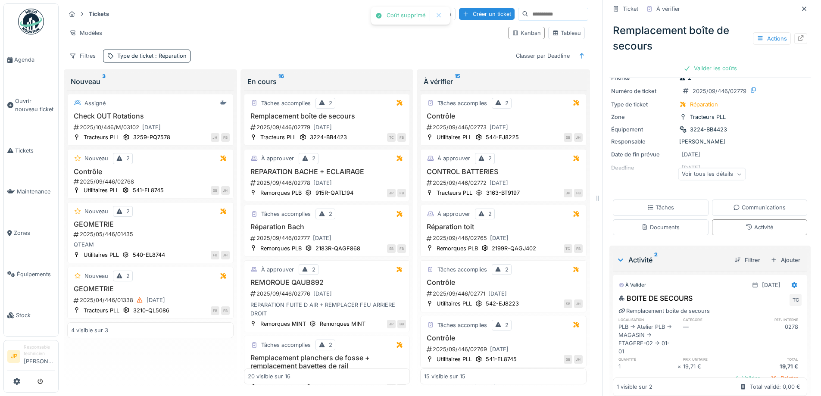
scroll to position [0, 0]
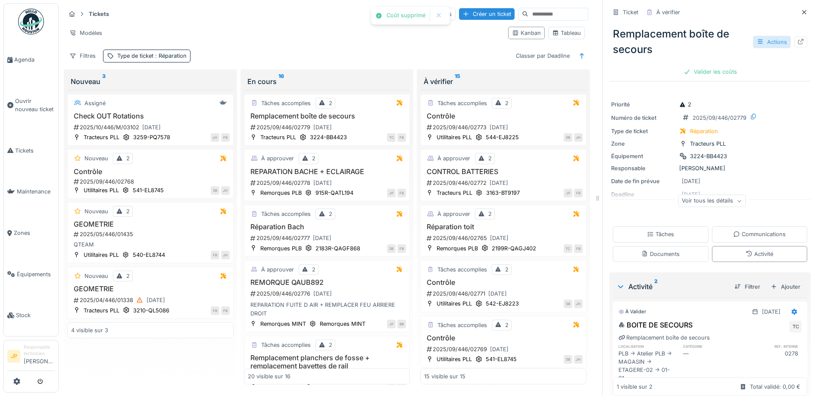
click at [755, 36] on div "Actions" at bounding box center [772, 42] width 38 height 13
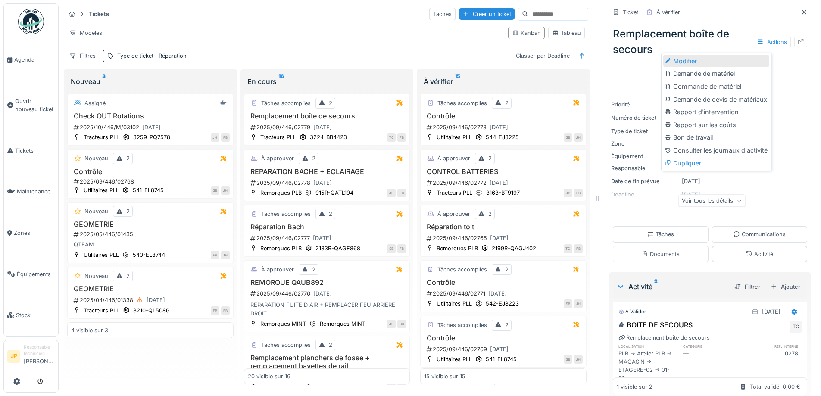
click at [713, 56] on div "Modifier" at bounding box center [716, 61] width 106 height 13
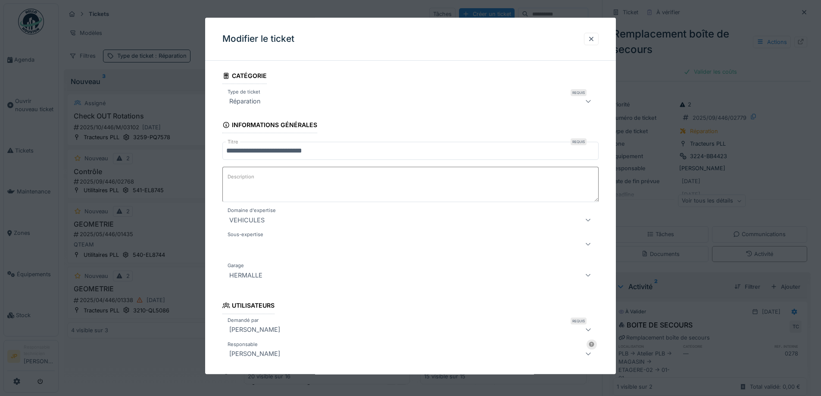
click at [275, 179] on textarea "Description" at bounding box center [410, 184] width 376 height 35
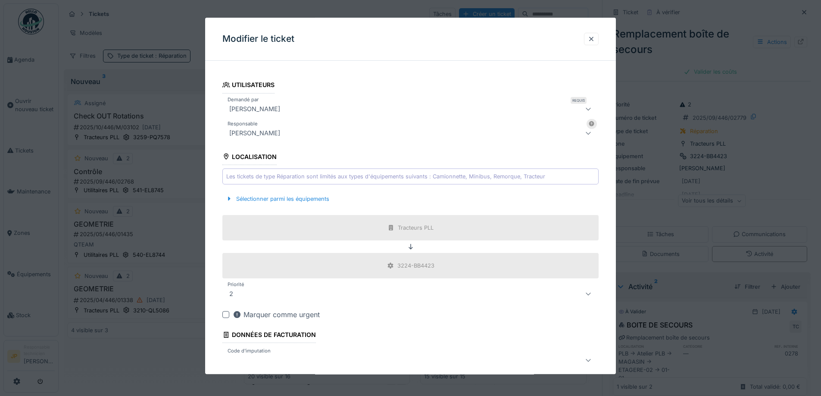
scroll to position [259, 0]
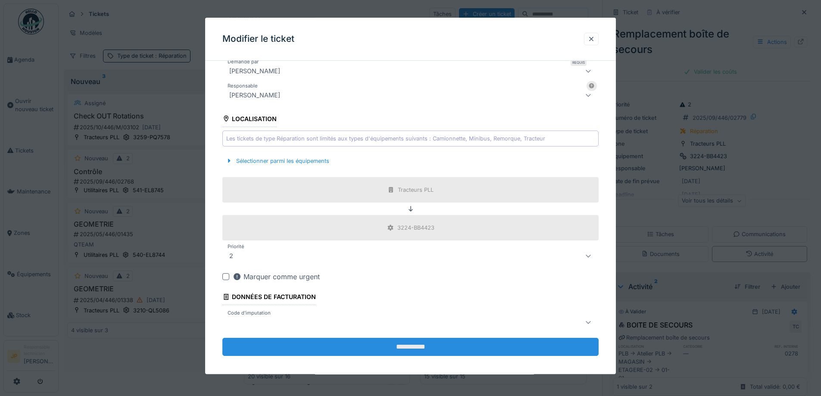
type textarea "**********"
click at [407, 345] on input "**********" at bounding box center [410, 347] width 376 height 18
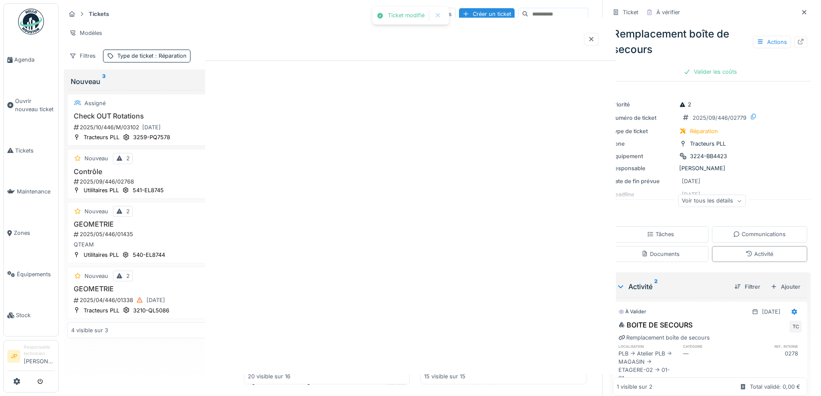
scroll to position [0, 0]
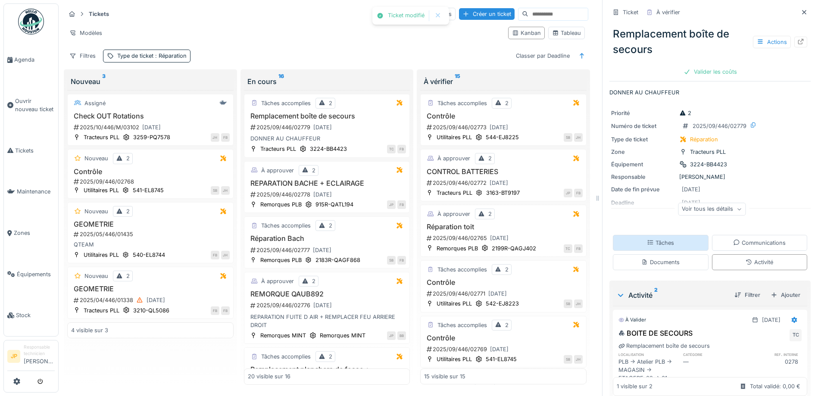
click at [656, 235] on div "Tâches" at bounding box center [661, 243] width 96 height 16
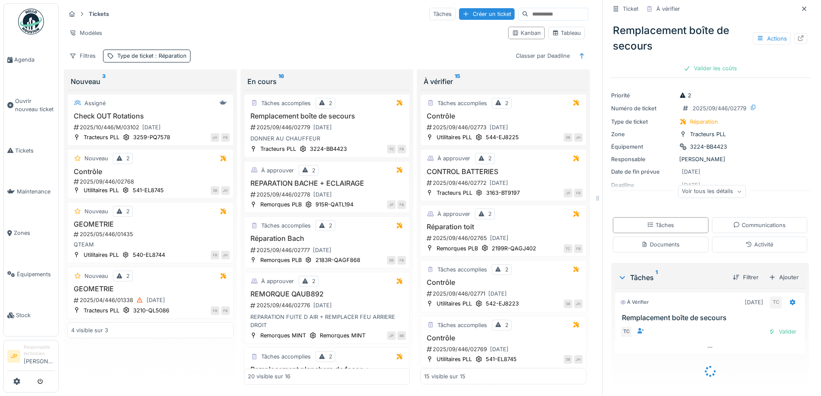
scroll to position [6, 0]
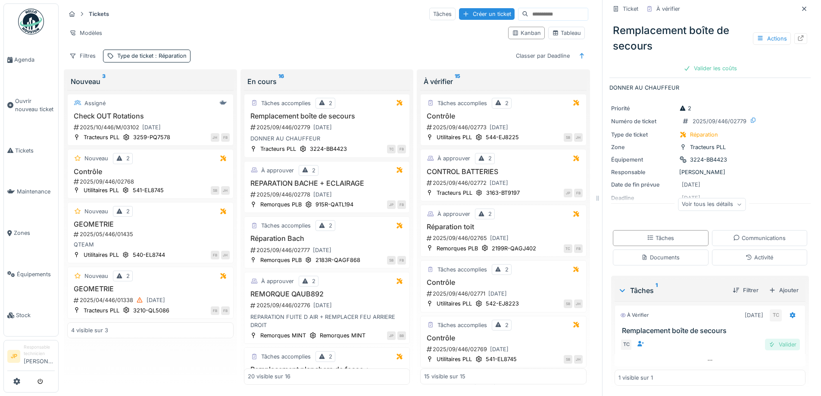
click at [765, 339] on div "Valider" at bounding box center [782, 345] width 35 height 12
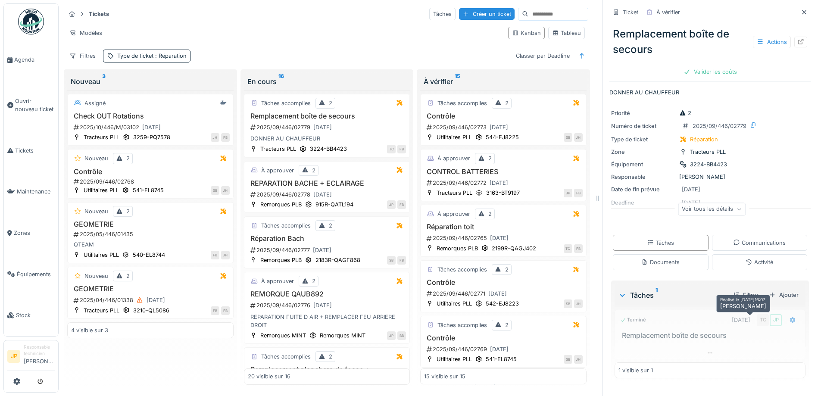
scroll to position [0, 0]
click at [700, 68] on div "Valider les coûts" at bounding box center [710, 72] width 60 height 12
click at [700, 68] on div "Envoyer pour approbation" at bounding box center [710, 72] width 87 height 12
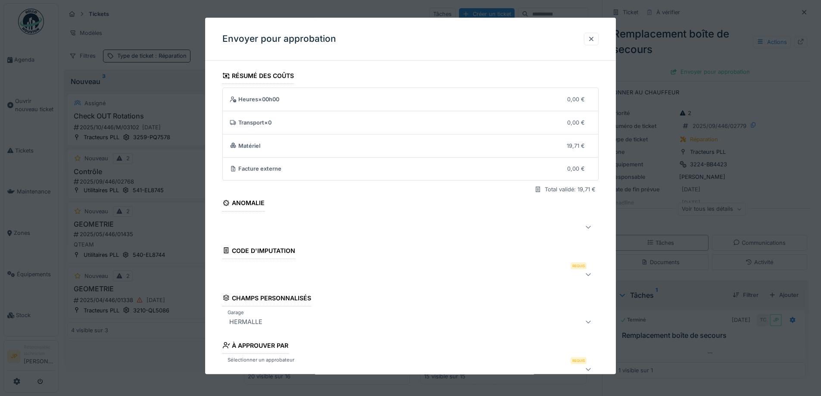
click at [264, 268] on div at bounding box center [410, 274] width 376 height 17
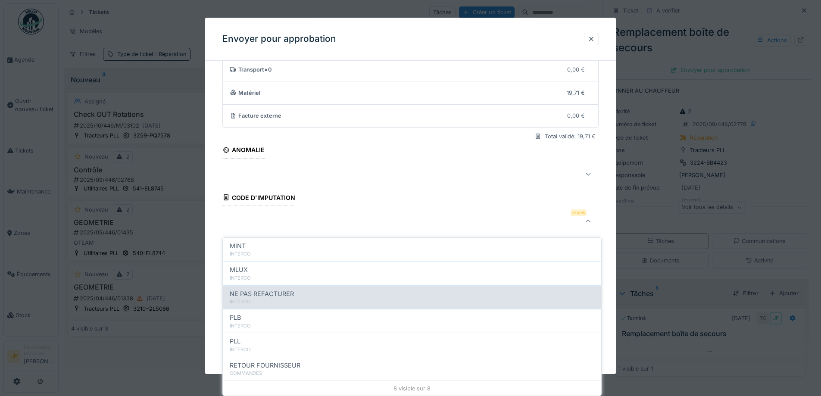
scroll to position [94, 0]
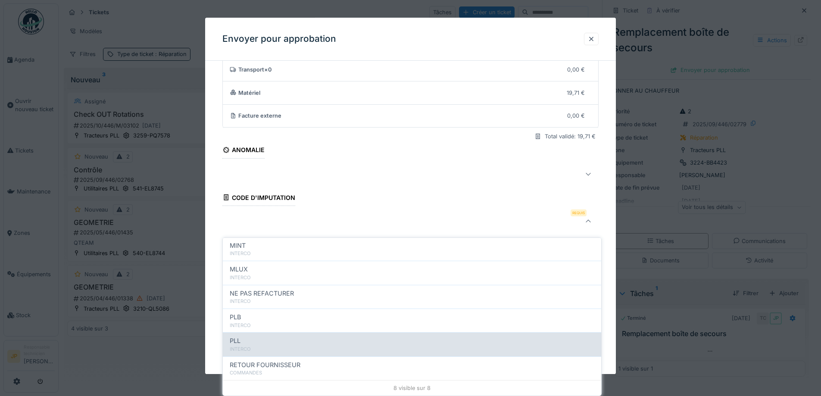
click at [256, 336] on div "PLL" at bounding box center [412, 340] width 365 height 9
type input "***"
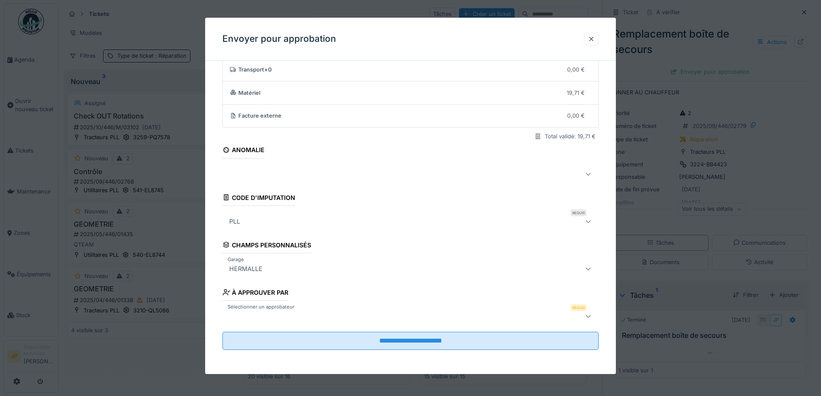
click at [316, 316] on div at bounding box center [388, 316] width 325 height 10
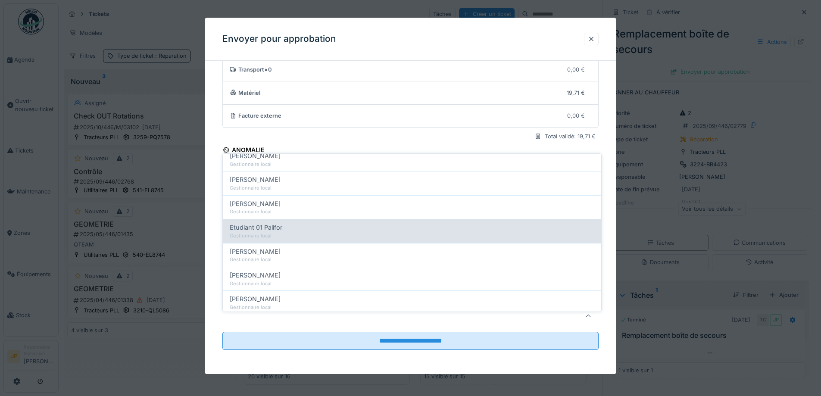
scroll to position [172, 0]
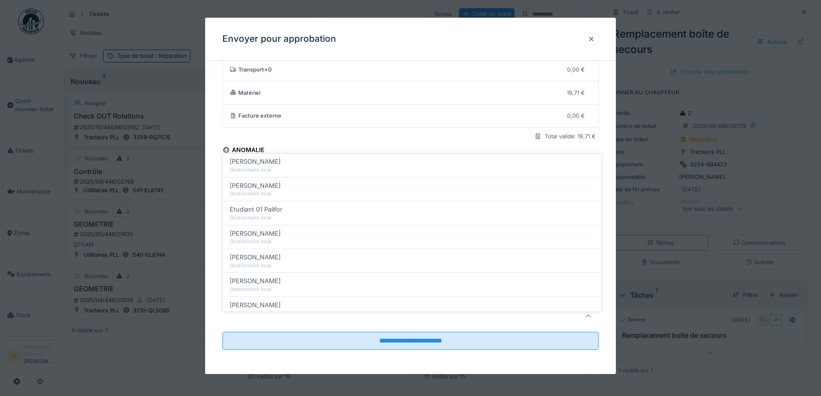
click at [279, 231] on div "Farid Benaissa" at bounding box center [412, 233] width 365 height 9
type input "*****"
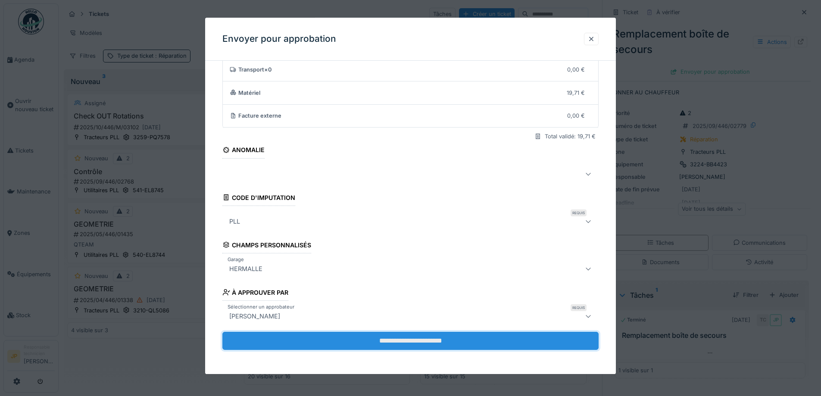
click at [403, 342] on input "**********" at bounding box center [410, 341] width 376 height 18
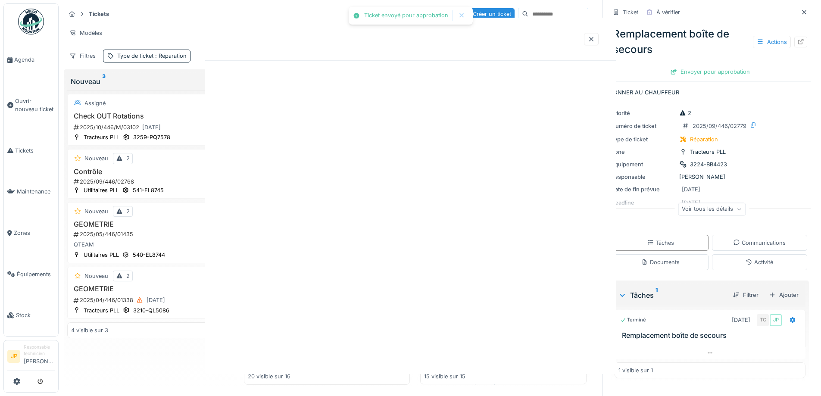
scroll to position [0, 0]
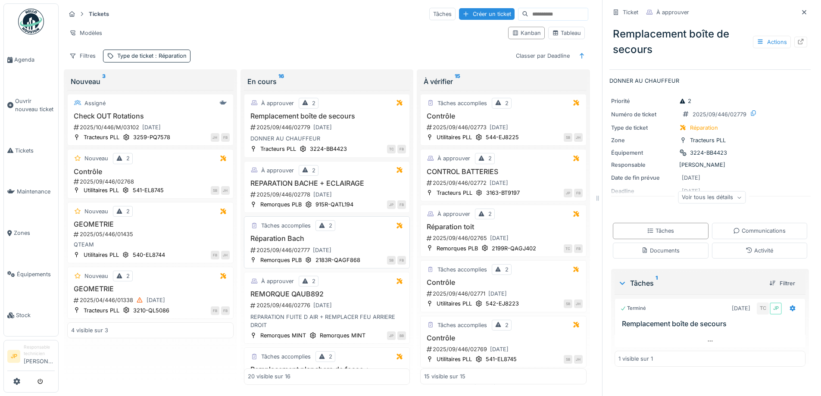
click at [282, 234] on h3 "Réparation Bach" at bounding box center [327, 238] width 159 height 8
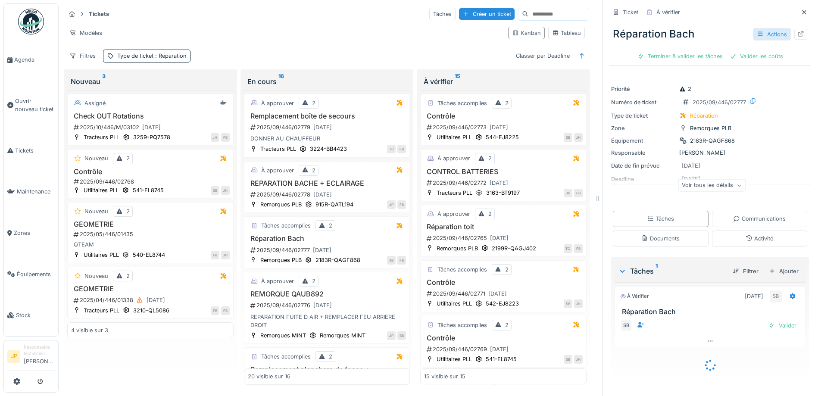
click at [769, 28] on div "Actions" at bounding box center [772, 34] width 38 height 13
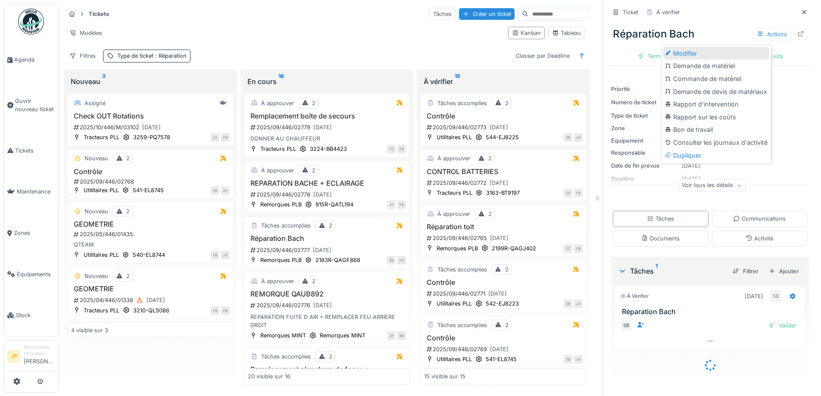
click at [735, 47] on div "Modifier" at bounding box center [716, 53] width 106 height 13
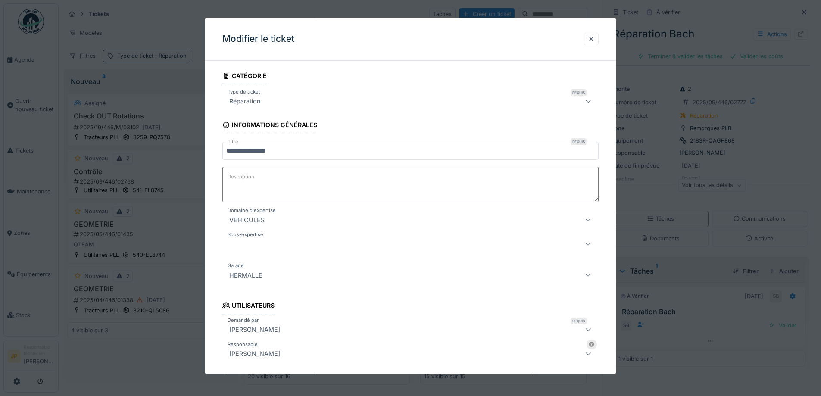
click at [297, 154] on input "**********" at bounding box center [410, 151] width 376 height 18
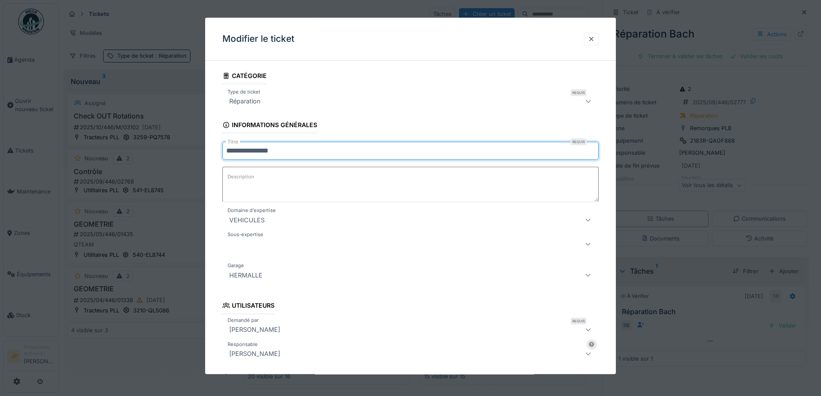
type input "**********"
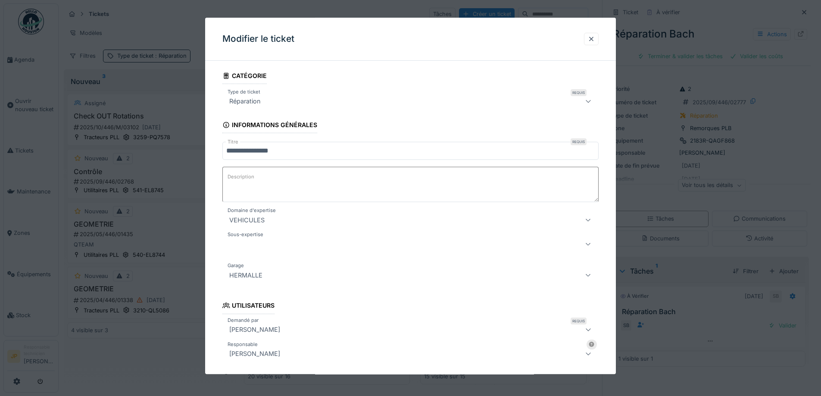
click at [372, 191] on textarea "Description" at bounding box center [410, 184] width 376 height 35
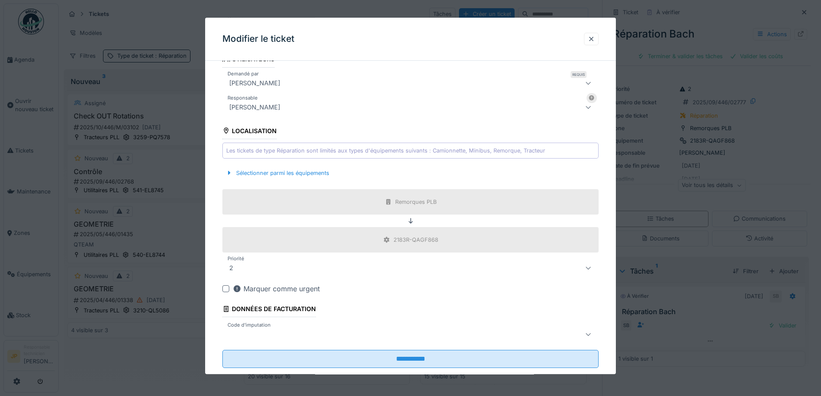
scroll to position [265, 0]
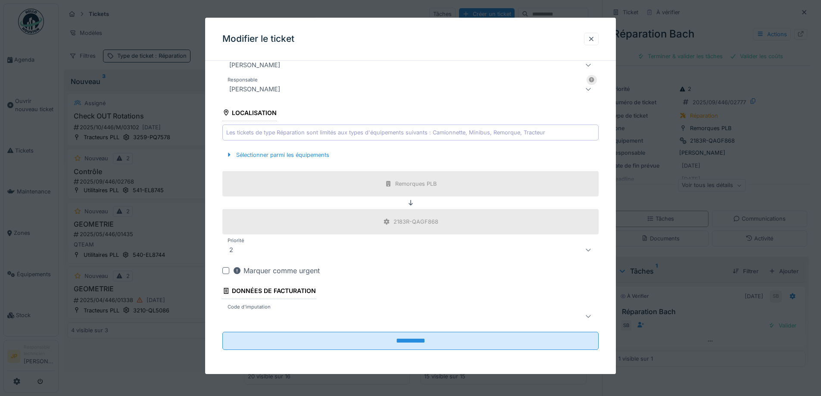
click at [304, 322] on div at bounding box center [410, 316] width 376 height 17
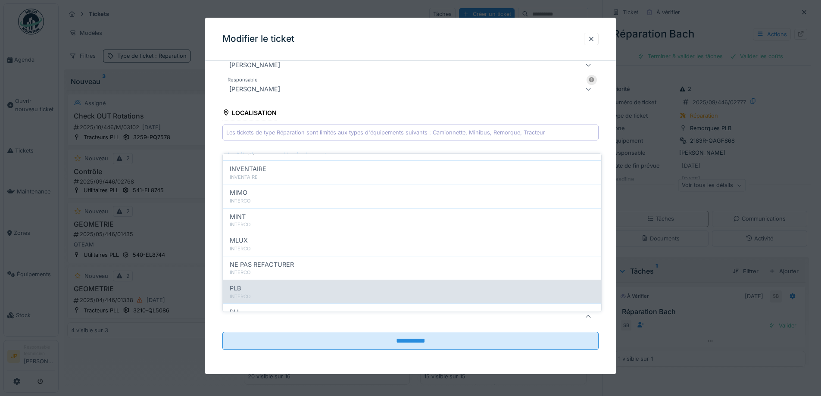
scroll to position [86, 0]
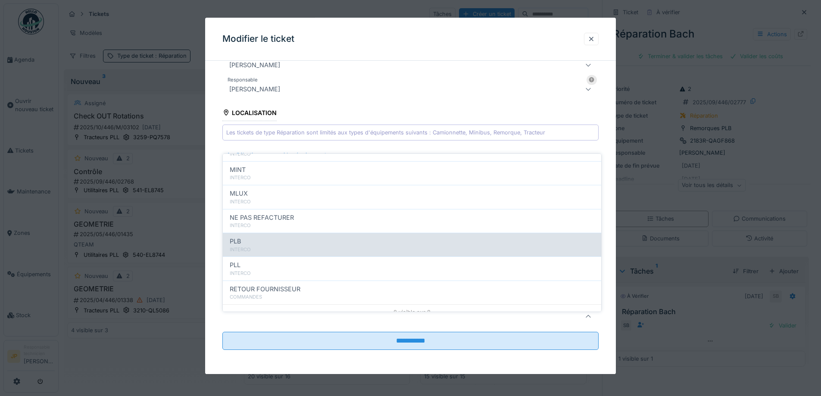
click at [280, 246] on div "INTERCO" at bounding box center [412, 249] width 365 height 7
type input "***"
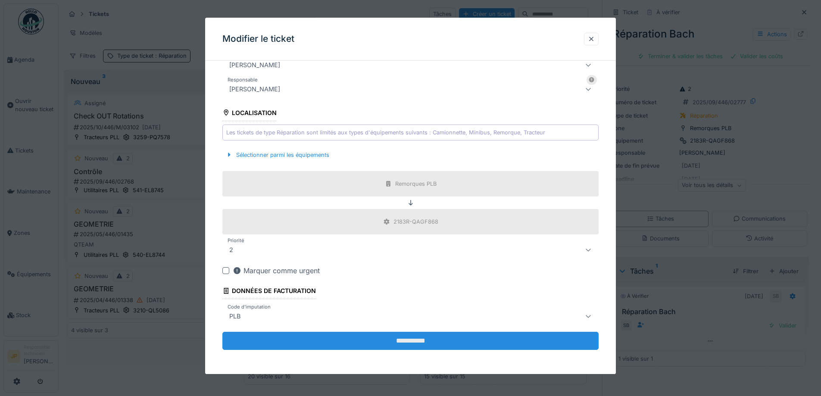
click at [400, 341] on input "**********" at bounding box center [410, 341] width 376 height 18
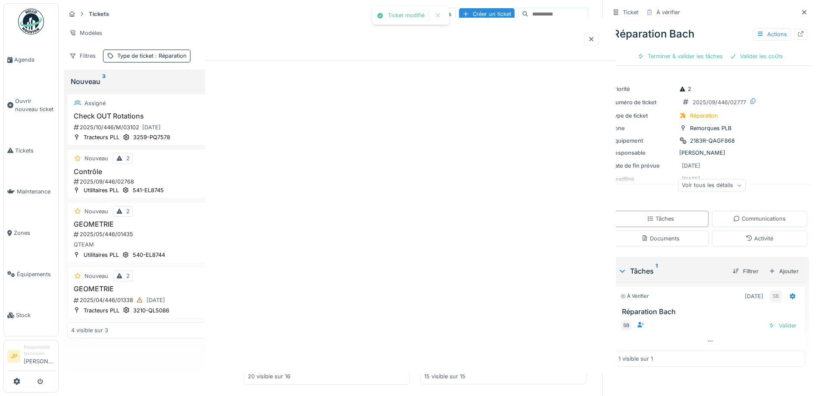
scroll to position [0, 0]
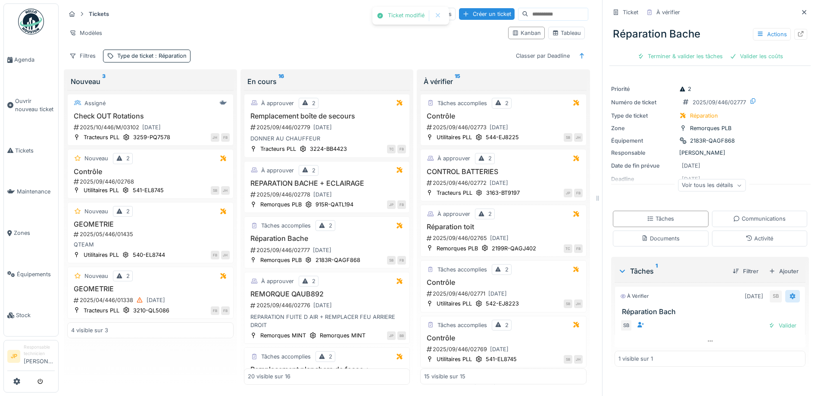
click at [785, 290] on div at bounding box center [792, 296] width 15 height 13
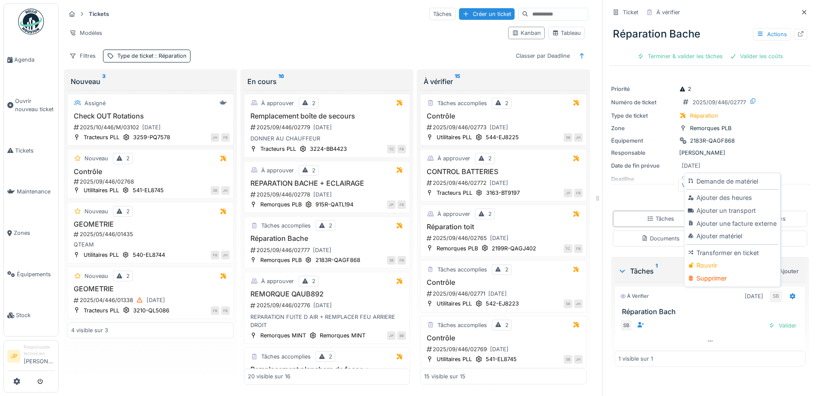
click at [700, 370] on div "Ticket À vérifier Réparation Bache Actions Terminer & valider les tâches Valide…" at bounding box center [710, 188] width 201 height 377
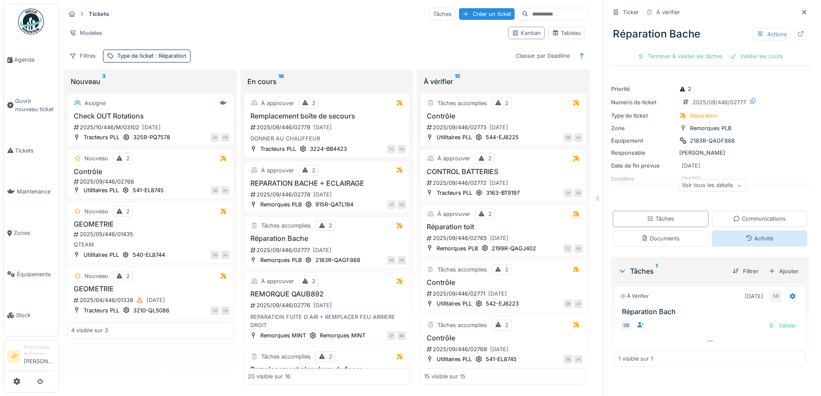
click at [734, 233] on div "Activité" at bounding box center [760, 239] width 96 height 16
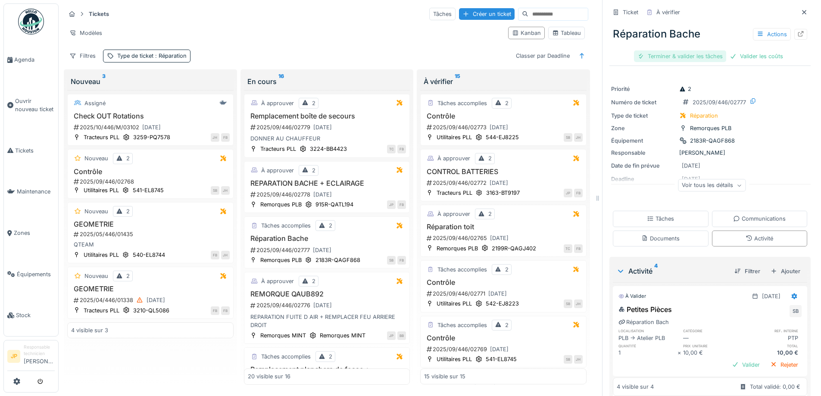
click at [666, 50] on div "Terminer & valider les tâches" at bounding box center [680, 56] width 92 height 12
click at [701, 50] on div "Valider les coûts" at bounding box center [710, 56] width 60 height 12
click at [702, 50] on div "Envoyer pour approbation" at bounding box center [710, 56] width 87 height 12
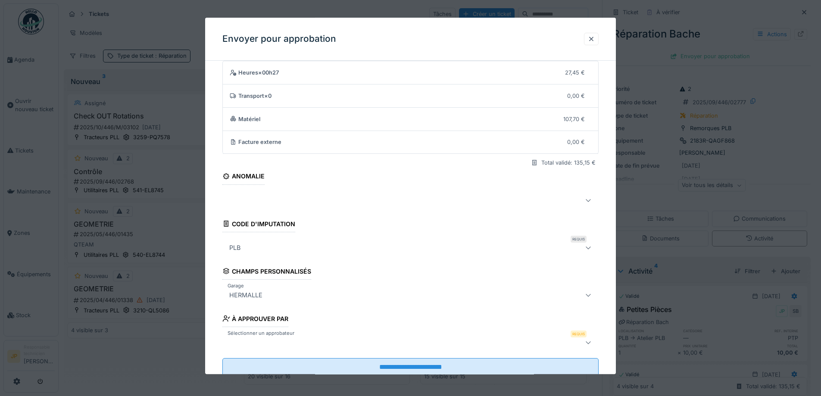
scroll to position [53, 0]
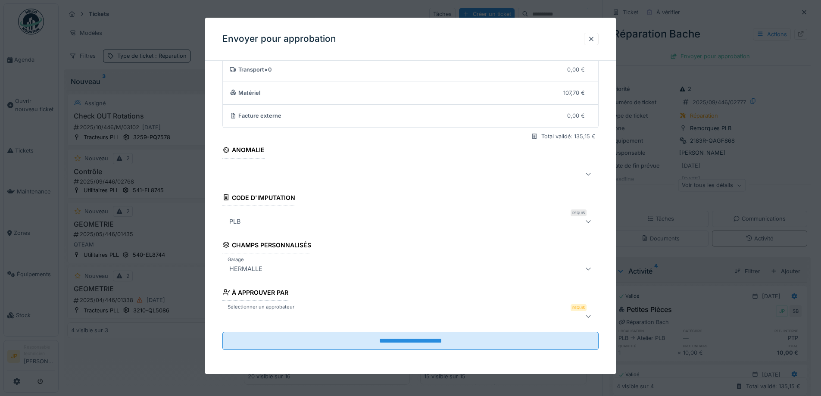
click at [286, 315] on div at bounding box center [388, 316] width 325 height 10
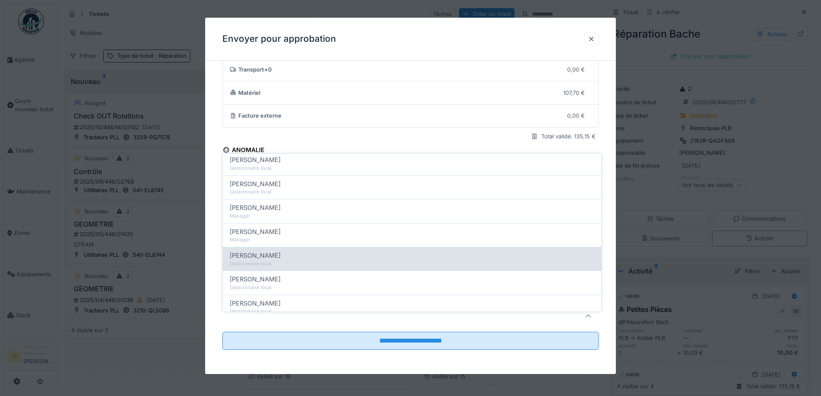
scroll to position [216, 0]
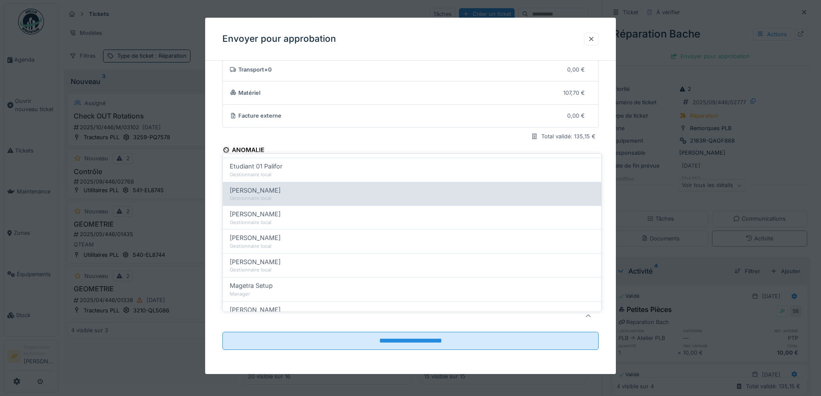
click at [278, 187] on div "Farid Benaissa" at bounding box center [412, 190] width 365 height 9
type input "*****"
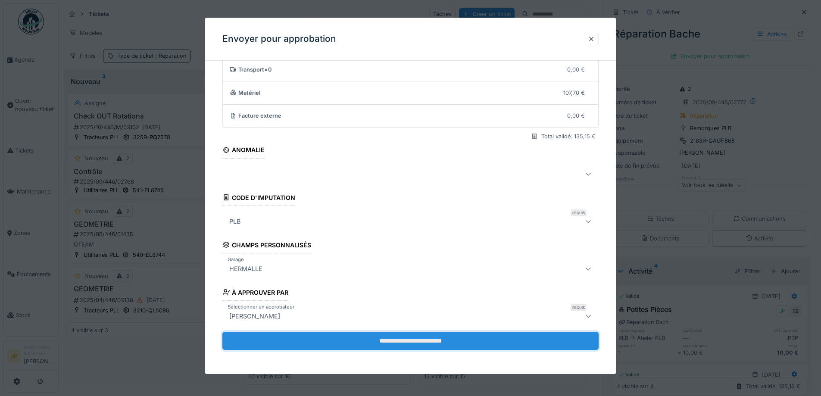
click at [409, 344] on input "**********" at bounding box center [410, 341] width 376 height 18
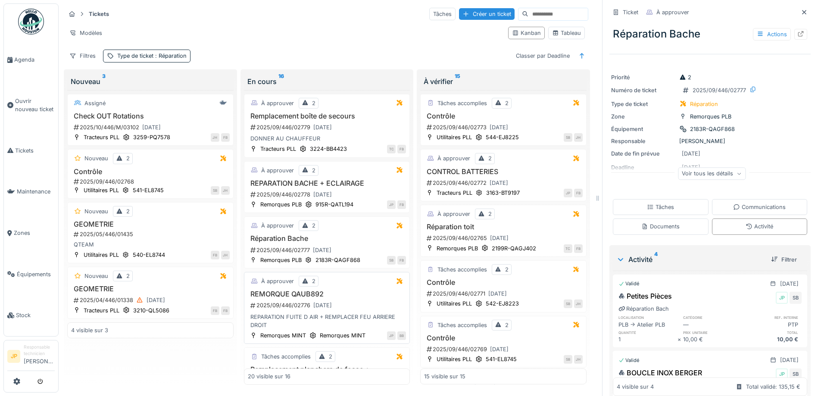
scroll to position [0, 0]
click at [21, 148] on span "Tickets" at bounding box center [35, 151] width 40 height 8
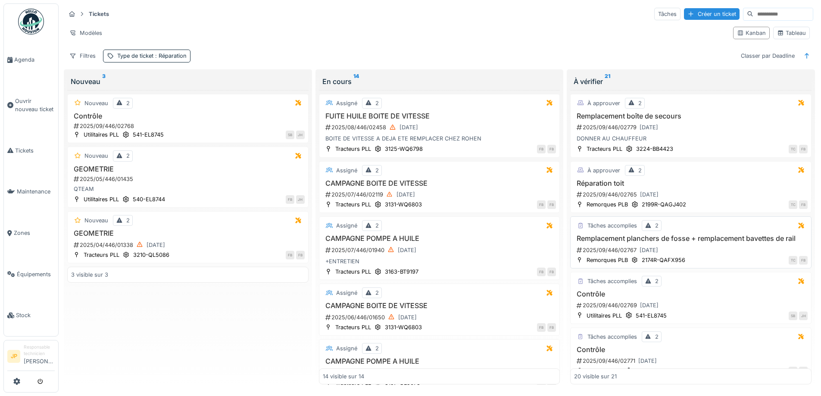
click at [676, 240] on h3 "Remplacement planchers de fosse + remplacement bavettes de rail" at bounding box center [691, 238] width 234 height 8
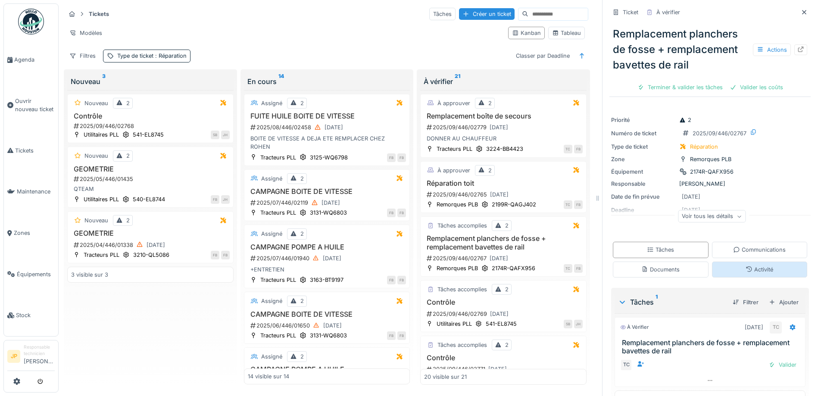
click at [763, 274] on div "Activité" at bounding box center [760, 270] width 96 height 16
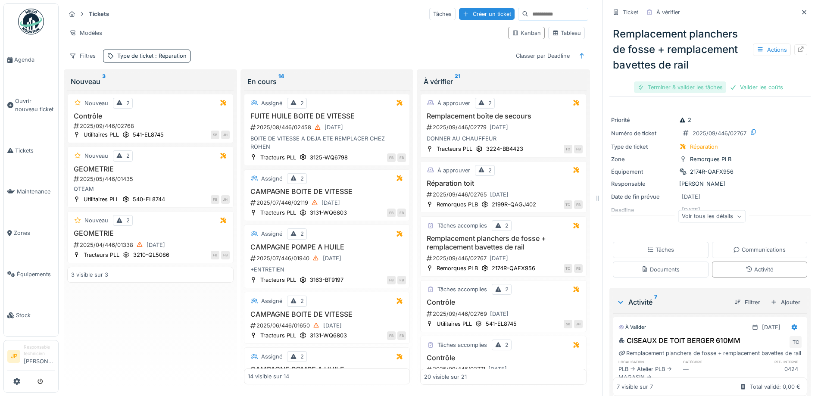
click at [675, 84] on div "Terminer & valider les tâches" at bounding box center [680, 87] width 92 height 12
click at [689, 82] on div "Valider les coûts" at bounding box center [710, 87] width 60 height 12
click at [688, 81] on div "Envoyer pour approbation" at bounding box center [710, 87] width 87 height 12
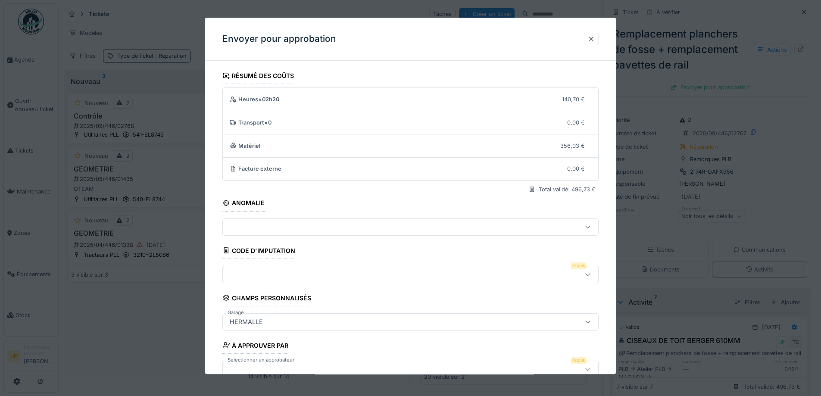
click at [278, 276] on div at bounding box center [388, 274] width 325 height 9
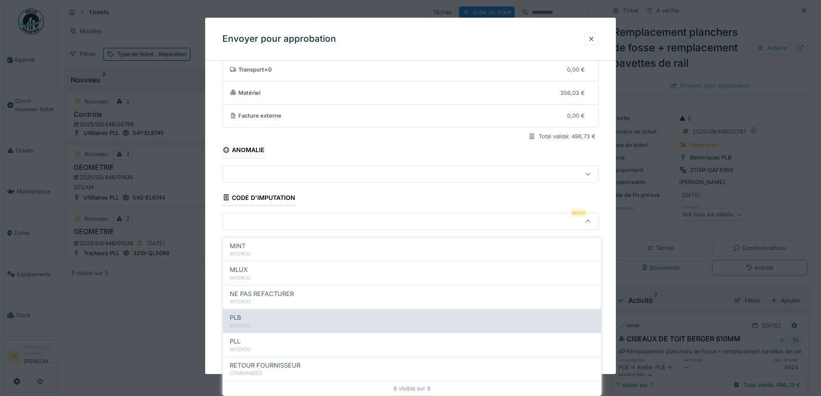
scroll to position [94, 0]
click at [287, 313] on div "PLB" at bounding box center [412, 317] width 365 height 9
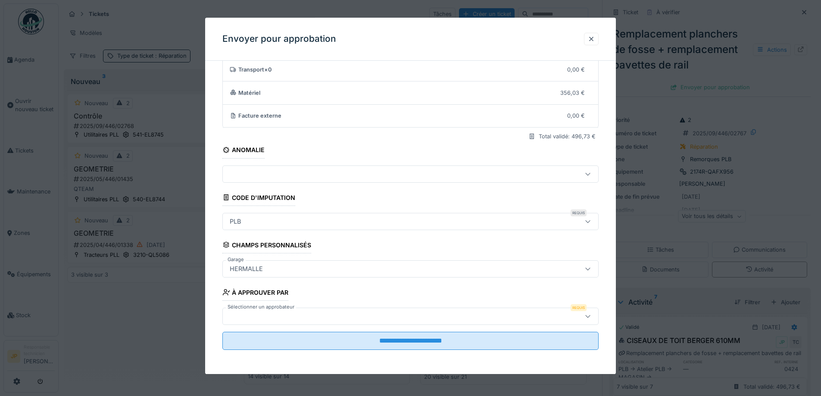
type input "***"
drag, startPoint x: 274, startPoint y: 323, endPoint x: 284, endPoint y: 317, distance: 11.0
click at [275, 323] on div at bounding box center [410, 316] width 376 height 17
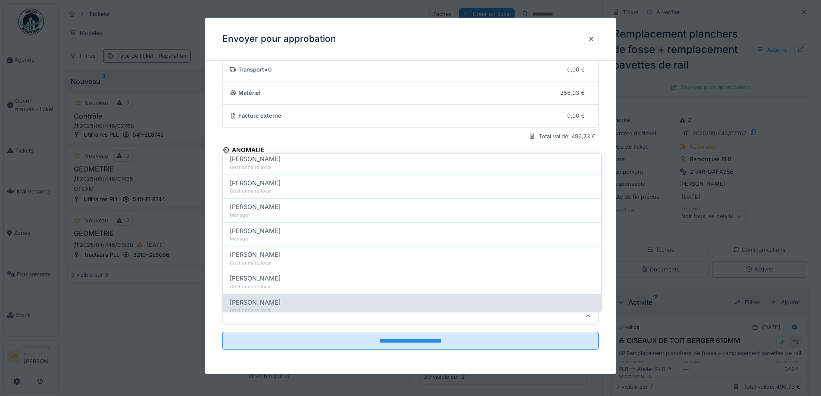
scroll to position [129, 0]
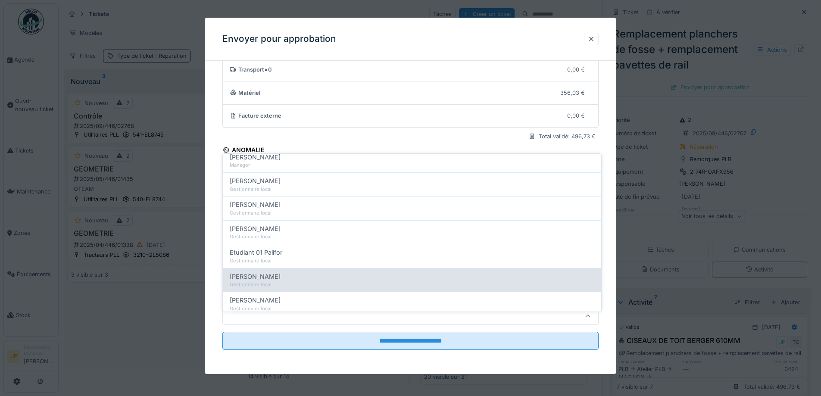
click at [280, 268] on div "Farid Benaissa Gestionnaire local" at bounding box center [412, 280] width 378 height 24
type input "*****"
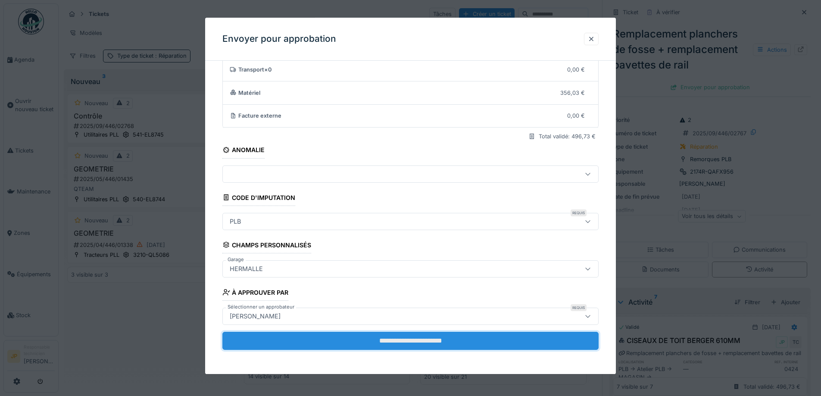
click at [400, 346] on input "**********" at bounding box center [410, 341] width 376 height 18
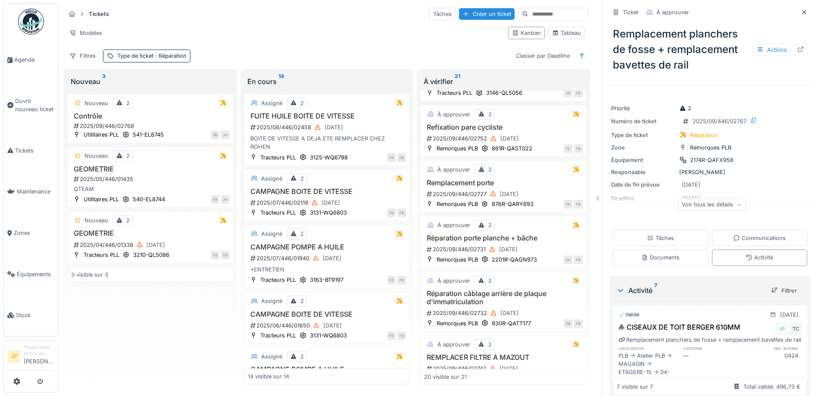
scroll to position [896, 0]
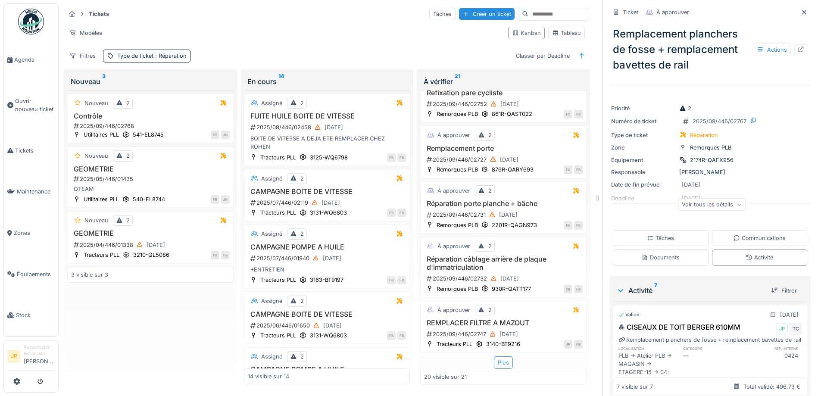
click at [499, 356] on div "Plus" at bounding box center [503, 362] width 19 height 13
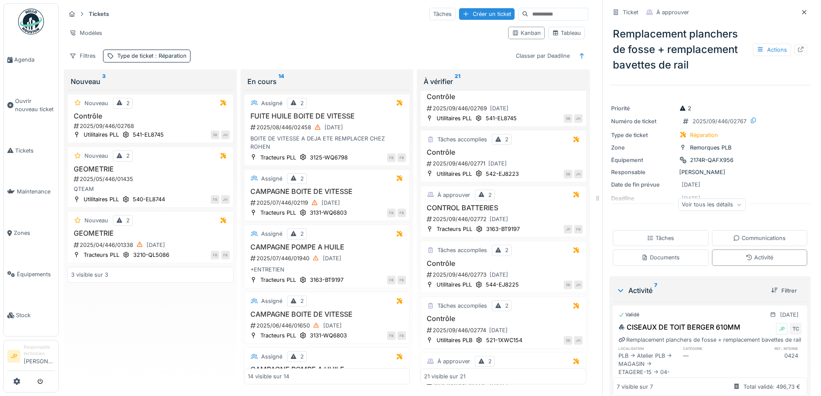
scroll to position [0, 0]
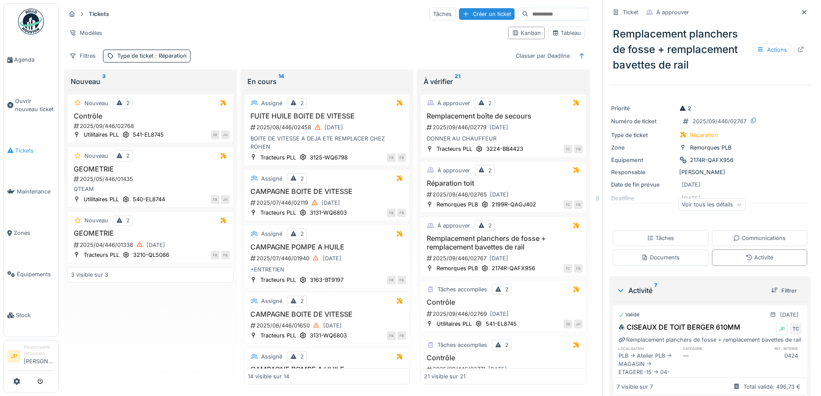
click at [22, 148] on span "Tickets" at bounding box center [35, 151] width 40 height 8
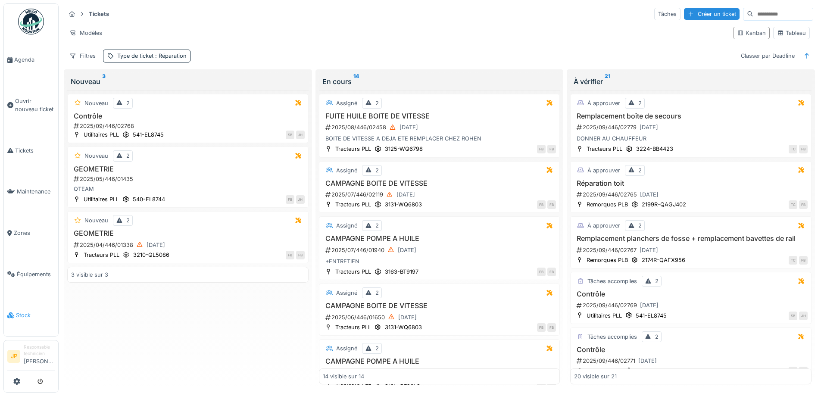
click at [25, 311] on span "Stock" at bounding box center [35, 315] width 39 height 8
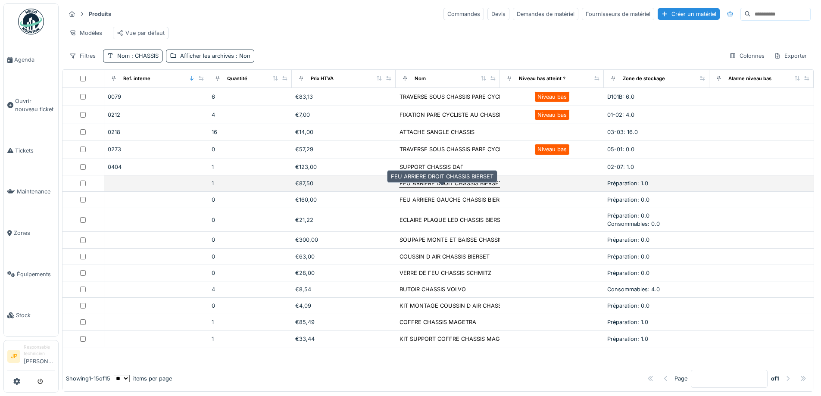
click at [402, 188] on div "FEU ARRIERE DROIT CHASSIS BIERSET" at bounding box center [451, 183] width 103 height 8
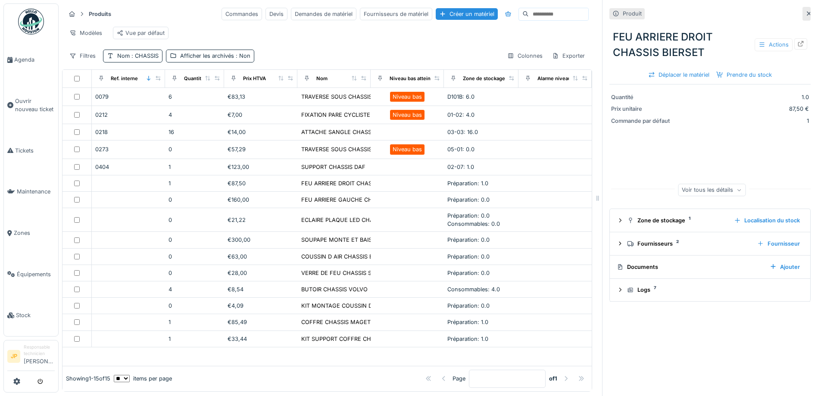
click at [765, 44] on div "Actions" at bounding box center [774, 44] width 38 height 13
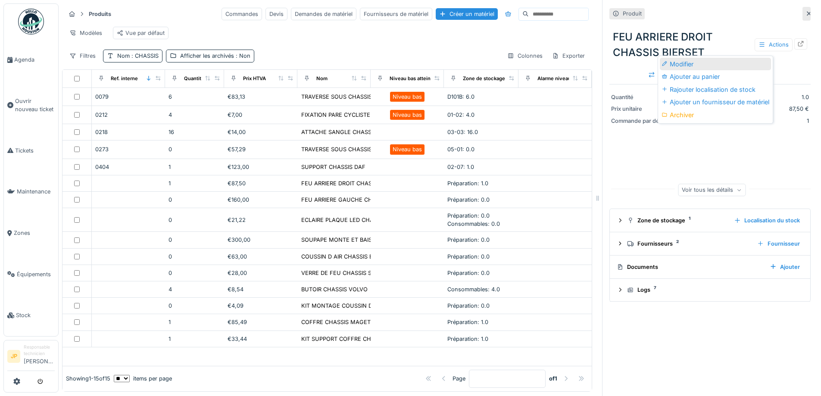
click at [695, 62] on div "Modifier" at bounding box center [715, 64] width 111 height 13
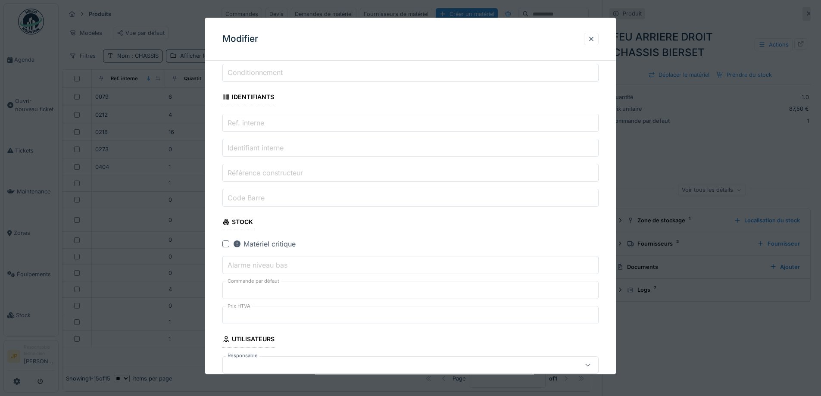
scroll to position [259, 0]
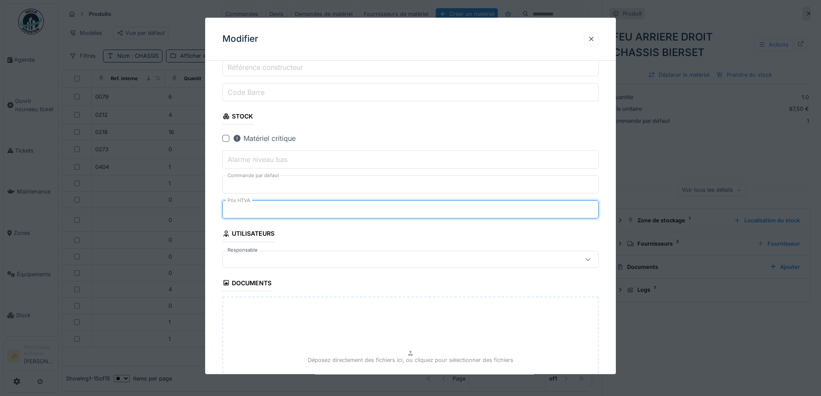
drag, startPoint x: 191, startPoint y: 217, endPoint x: 170, endPoint y: 221, distance: 21.9
click at [170, 221] on div "**********" at bounding box center [440, 198] width 763 height 396
type input "**"
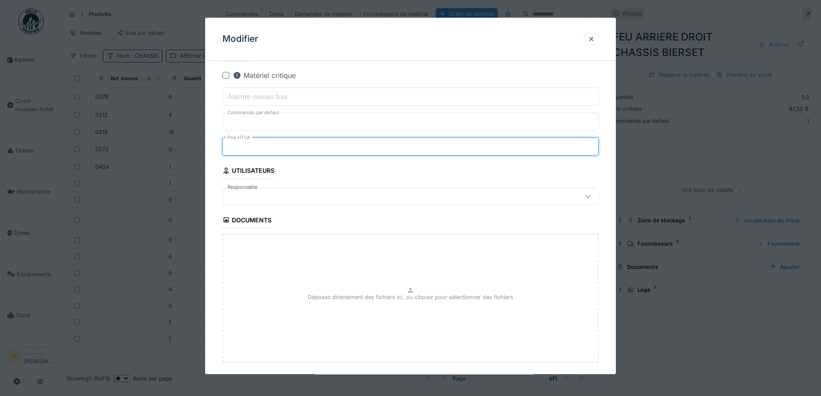
scroll to position [366, 0]
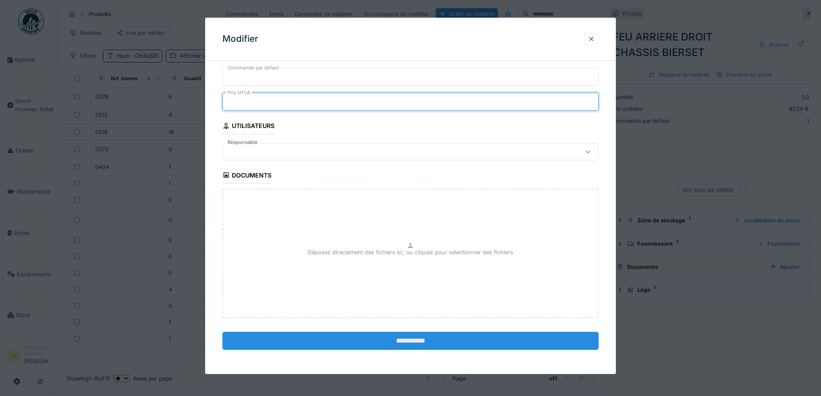
type input "*****"
click at [384, 344] on input "**********" at bounding box center [410, 341] width 376 height 18
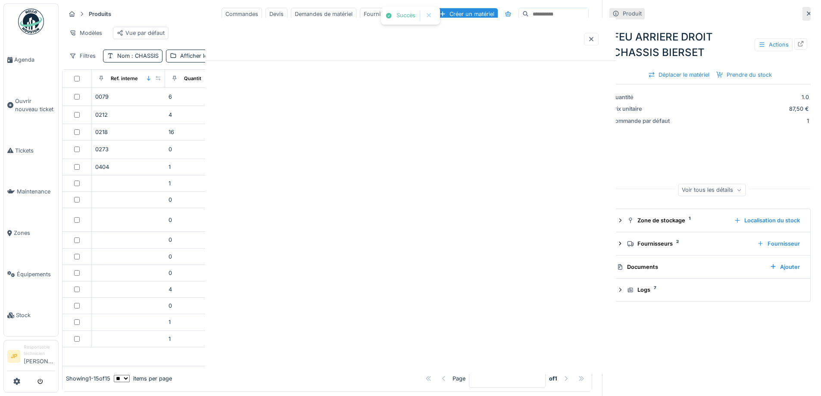
scroll to position [0, 0]
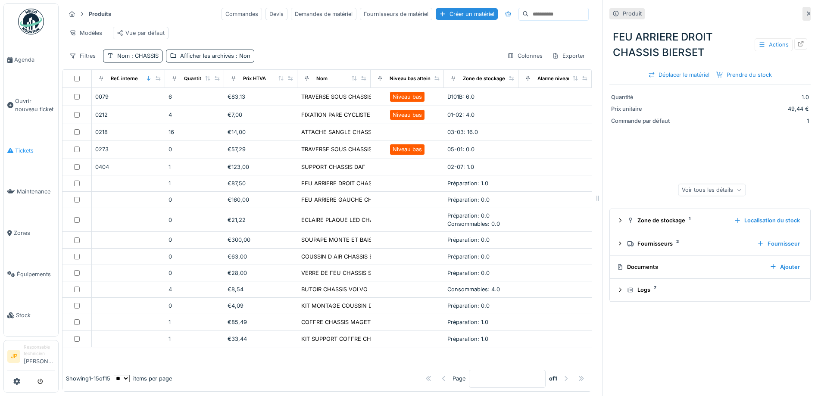
click at [13, 149] on icon at bounding box center [10, 150] width 6 height 6
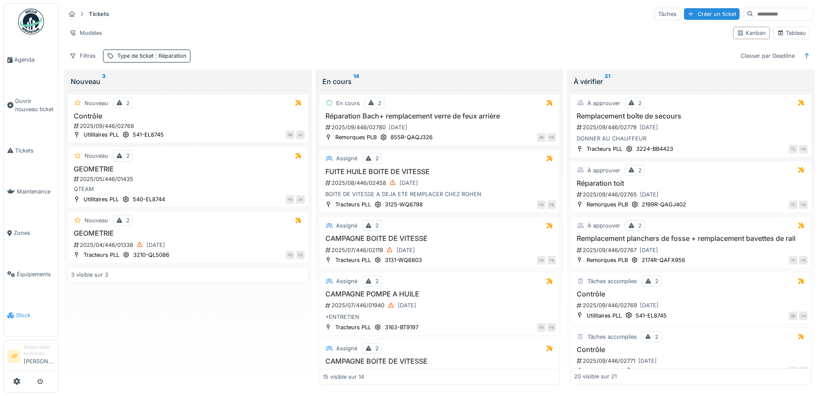
click at [18, 311] on span "Stock" at bounding box center [35, 315] width 39 height 8
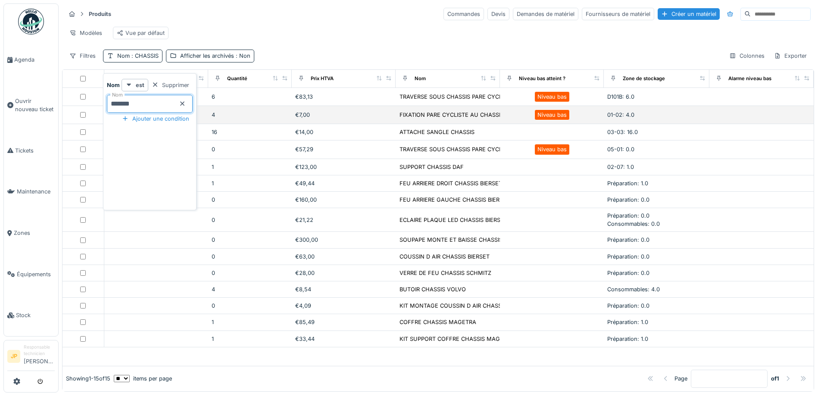
drag, startPoint x: 99, startPoint y: 114, endPoint x: 89, endPoint y: 120, distance: 11.2
click at [90, 120] on body "Agenda Ouvrir nouveau ticket Tickets Maintenance Zones Équipements Stock JP Res…" at bounding box center [410, 198] width 821 height 396
type input "****"
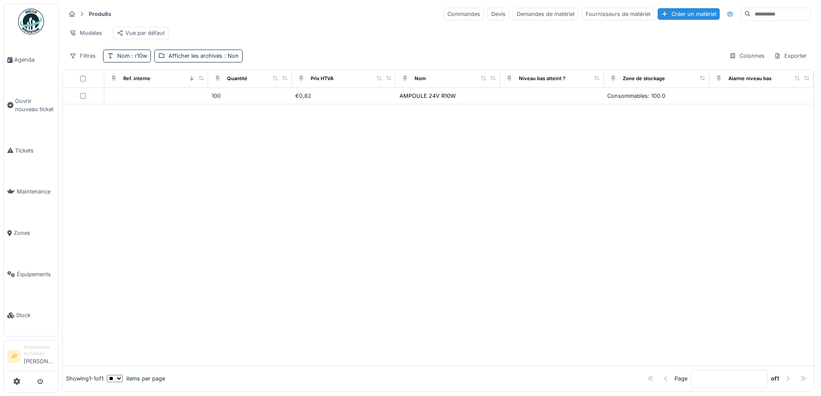
click at [370, 41] on div "Modèles Vue par défaut" at bounding box center [438, 32] width 745 height 19
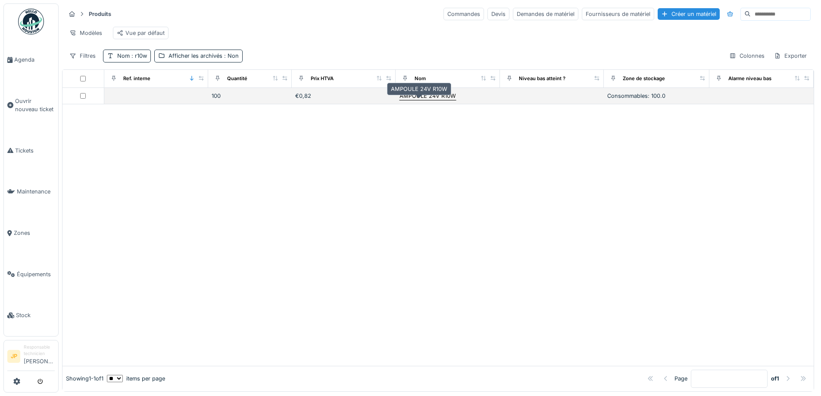
click at [403, 100] on div "AMPOULE 24V R10W" at bounding box center [428, 96] width 56 height 8
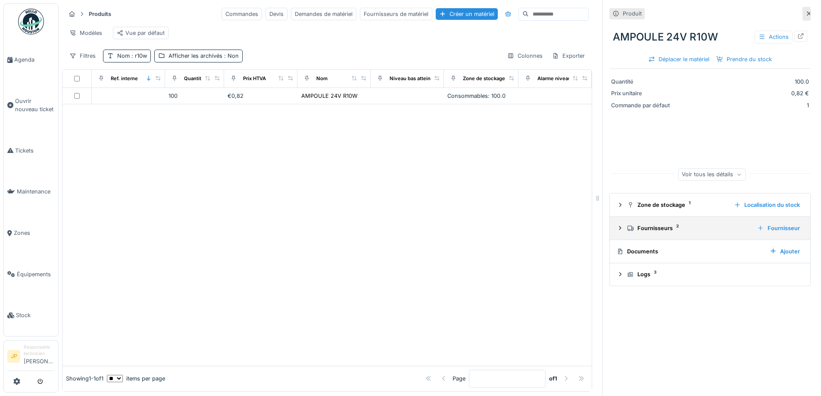
click at [637, 232] on div "Fournisseurs 2" at bounding box center [688, 228] width 123 height 8
